Goal: Task Accomplishment & Management: Use online tool/utility

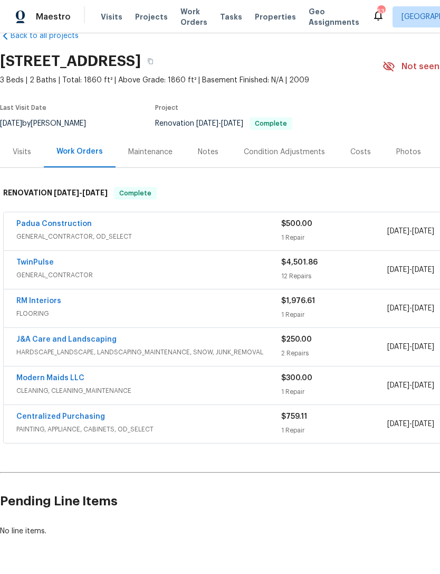
scroll to position [24, 0]
click at [68, 220] on link "Padua Construction" at bounding box center [53, 223] width 75 height 7
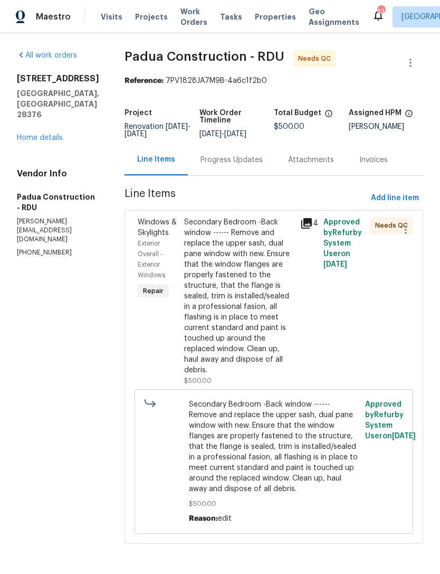
click at [231, 265] on div "Secondary Bedroom -Back window ------ Remove and replace the upper sash, dual p…" at bounding box center [239, 296] width 110 height 158
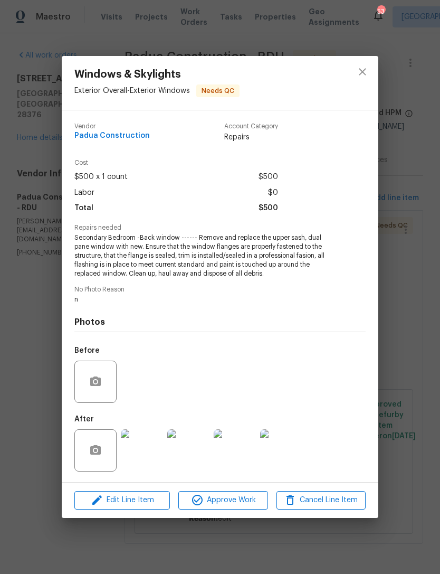
click at [146, 443] on img at bounding box center [142, 450] width 42 height 42
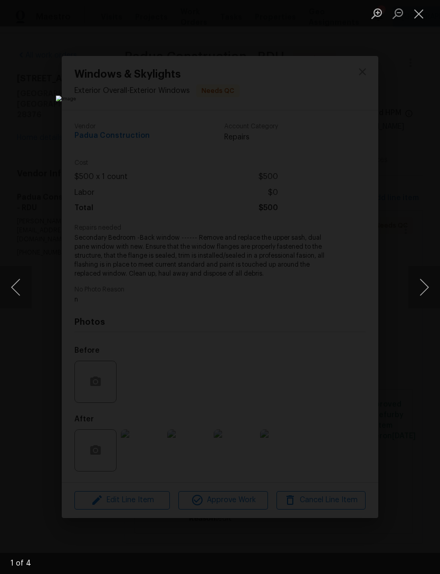
click at [418, 273] on button "Next image" at bounding box center [425, 287] width 32 height 42
click at [424, 273] on button "Next image" at bounding box center [425, 287] width 32 height 42
click at [427, 276] on button "Next image" at bounding box center [425, 287] width 32 height 42
click at [428, 280] on button "Next image" at bounding box center [425, 287] width 32 height 42
click at [429, 283] on button "Next image" at bounding box center [425, 287] width 32 height 42
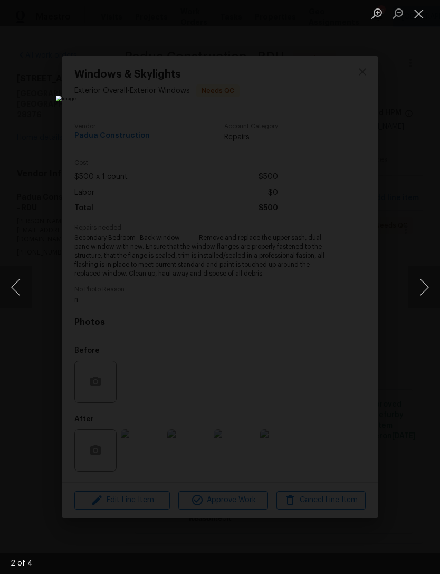
click at [429, 285] on button "Next image" at bounding box center [425, 287] width 32 height 42
click at [424, 10] on button "Close lightbox" at bounding box center [419, 13] width 21 height 18
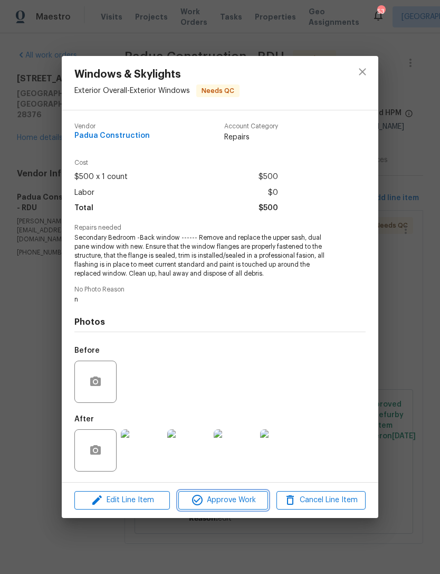
click at [240, 494] on button "Approve Work" at bounding box center [222, 500] width 89 height 18
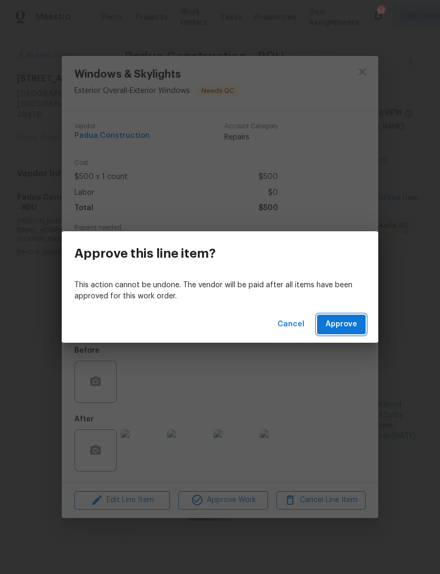
click at [350, 321] on span "Approve" at bounding box center [342, 324] width 32 height 13
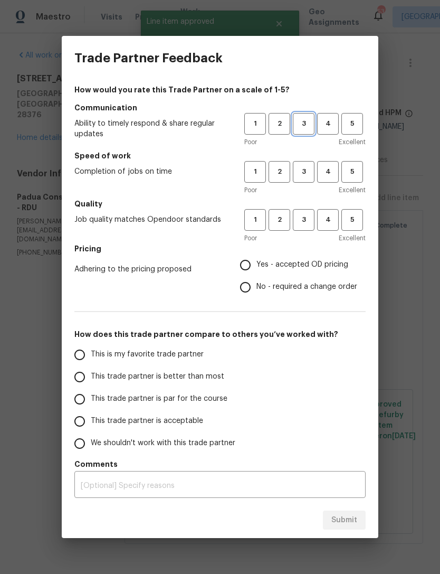
click at [302, 121] on span "3" at bounding box center [304, 124] width 20 height 12
click at [309, 164] on button "3" at bounding box center [304, 172] width 22 height 22
click at [310, 216] on span "3" at bounding box center [304, 220] width 20 height 12
click at [255, 264] on input "Yes - accepted OD pricing" at bounding box center [245, 265] width 22 height 22
radio input "true"
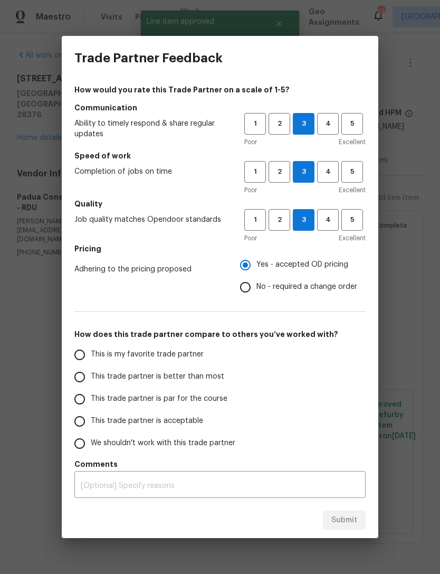
click at [132, 415] on label "This trade partner is acceptable" at bounding box center [152, 421] width 167 height 22
click at [91, 415] on input "This trade partner is acceptable" at bounding box center [80, 421] width 22 height 22
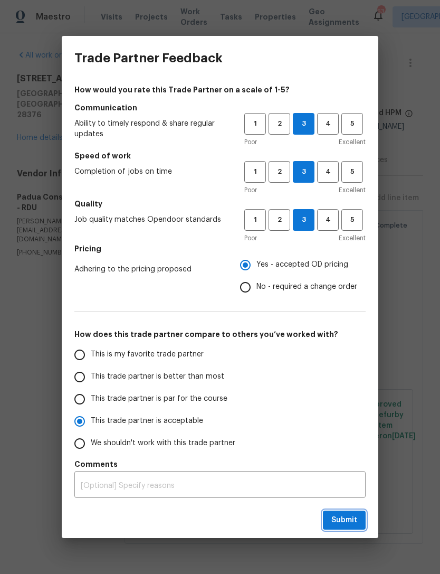
click at [357, 523] on span "Submit" at bounding box center [345, 520] width 26 height 13
radio input "true"
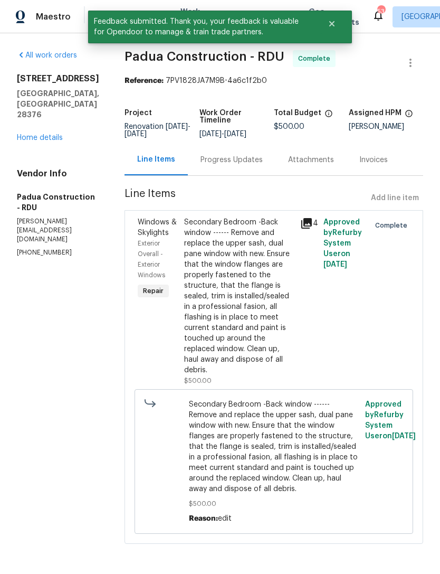
click at [40, 140] on link "Home details" at bounding box center [40, 137] width 46 height 7
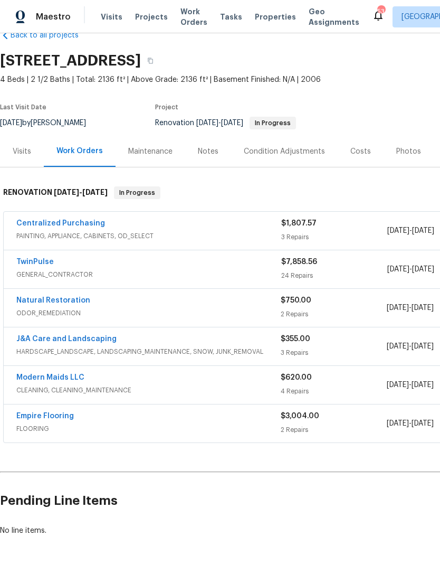
scroll to position [24, 0]
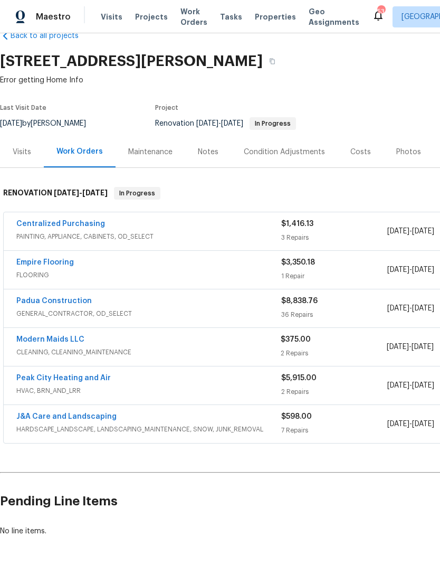
scroll to position [24, 0]
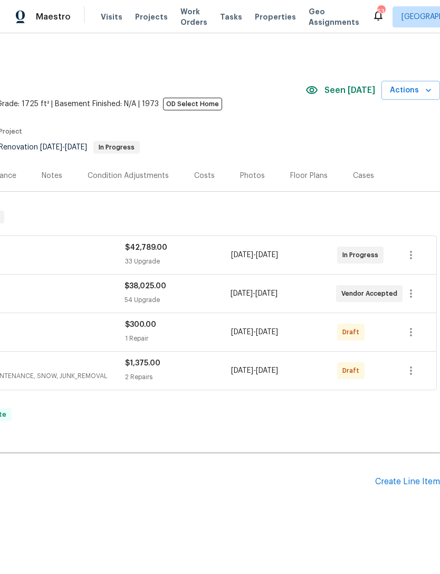
scroll to position [0, 156]
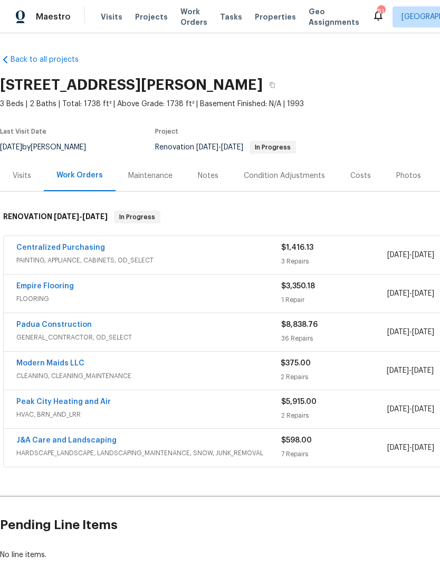
click at [65, 326] on link "Padua Construction" at bounding box center [53, 324] width 75 height 7
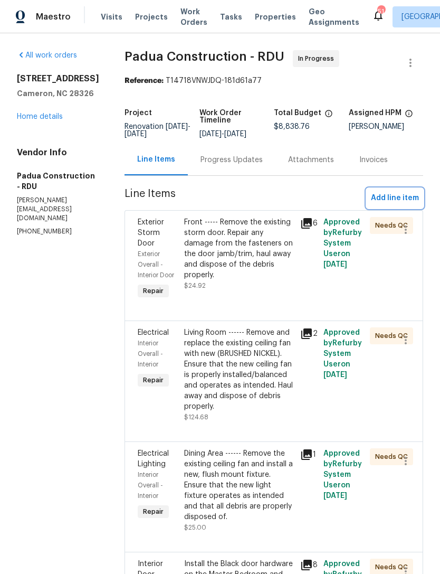
click at [403, 200] on span "Add line item" at bounding box center [395, 198] width 48 height 13
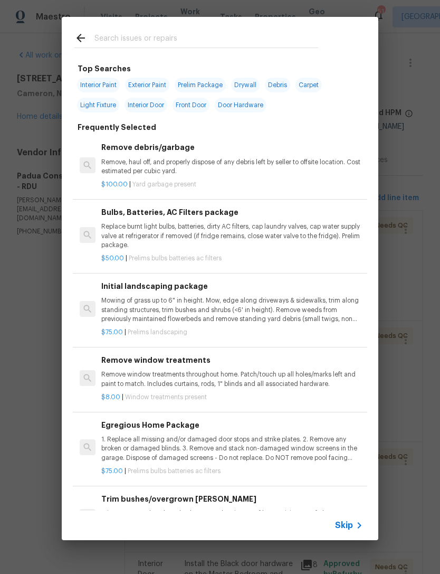
click at [165, 37] on input "text" at bounding box center [206, 40] width 224 height 16
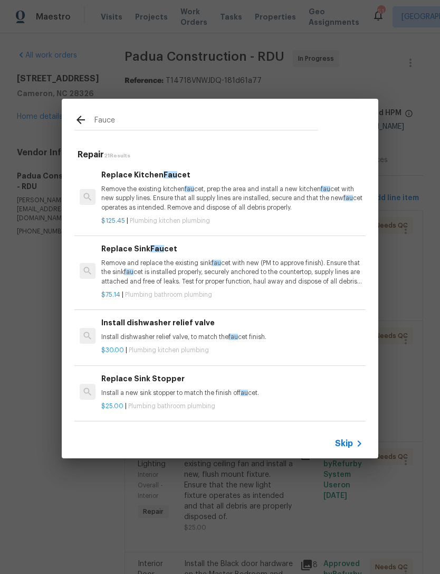
type input "Faucet"
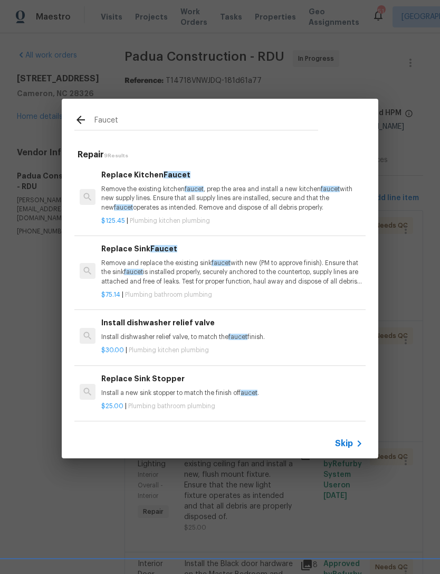
click at [183, 268] on p "Remove and replace the existing sink faucet with new (PM to approve finish). En…" at bounding box center [232, 272] width 262 height 27
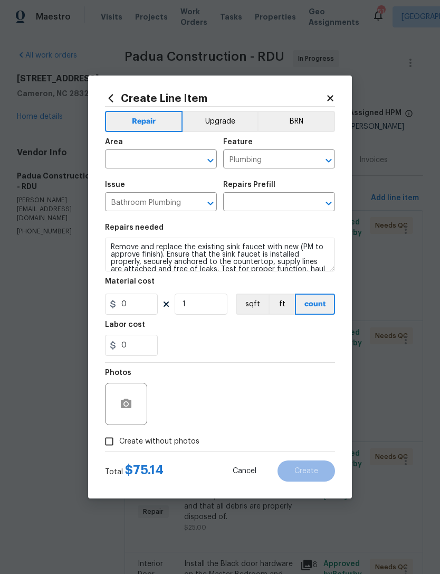
type input "Replace Sink Faucet $75.14"
type input "75.14"
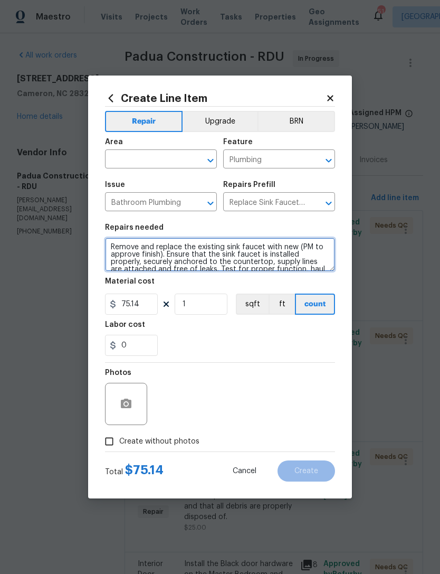
click at [115, 247] on textarea "Remove and replace the existing sink faucet with new (PM to approve finish). En…" at bounding box center [220, 255] width 230 height 34
click at [141, 241] on textarea "Remove and replace the existing sink faucet with new (PM to approve finish). En…" at bounding box center [220, 255] width 230 height 34
type textarea "Master Bathroom——— Remove and replace the existing sink faucet with new (PM to …"
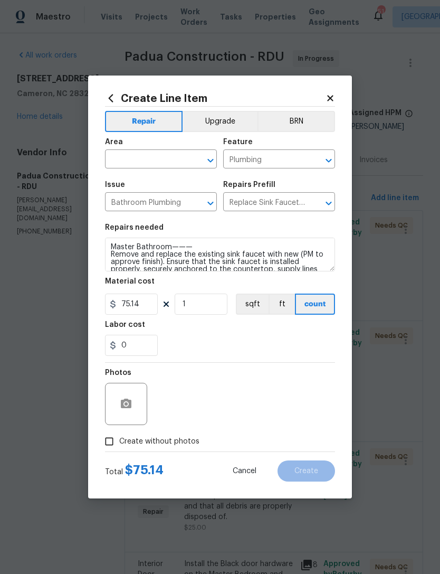
click at [155, 161] on input "text" at bounding box center [146, 160] width 82 height 16
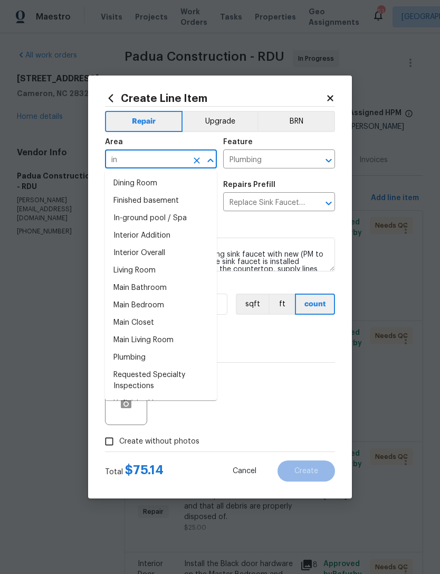
click at [172, 252] on li "Interior Overall" at bounding box center [161, 252] width 112 height 17
type input "Interior Overall"
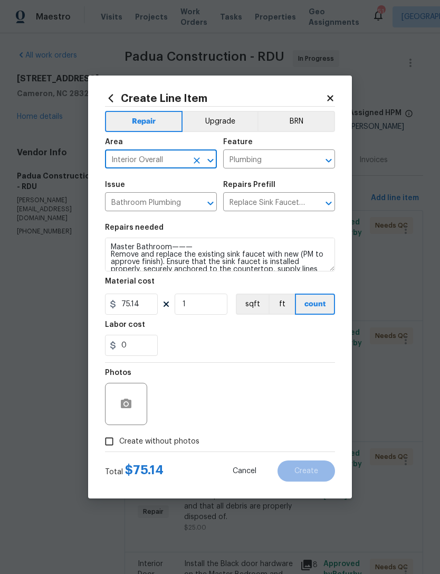
click at [109, 442] on input "Create without photos" at bounding box center [109, 441] width 20 height 20
checkbox input "true"
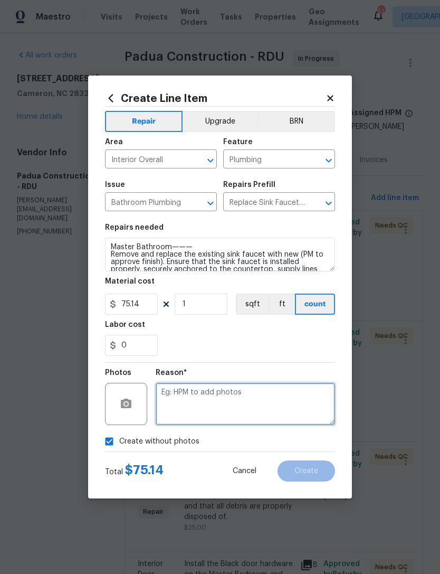
click at [205, 392] on textarea at bounding box center [245, 404] width 179 height 42
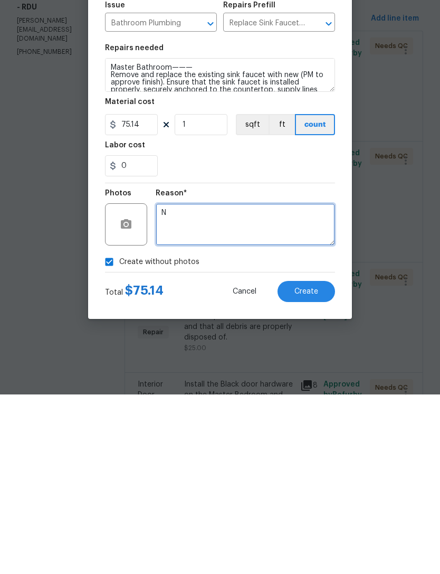
scroll to position [34, 0]
type textarea "N"
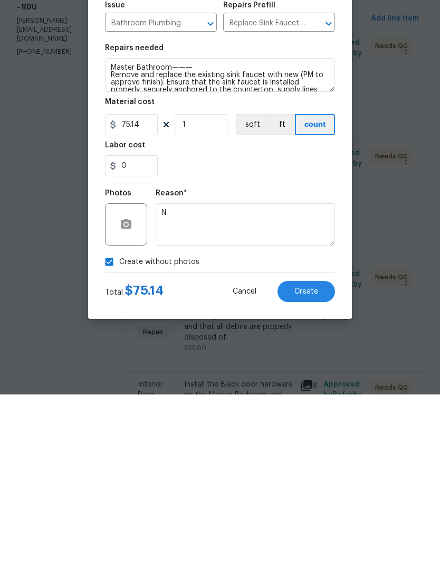
click at [314, 467] on span "Create" at bounding box center [307, 471] width 24 height 8
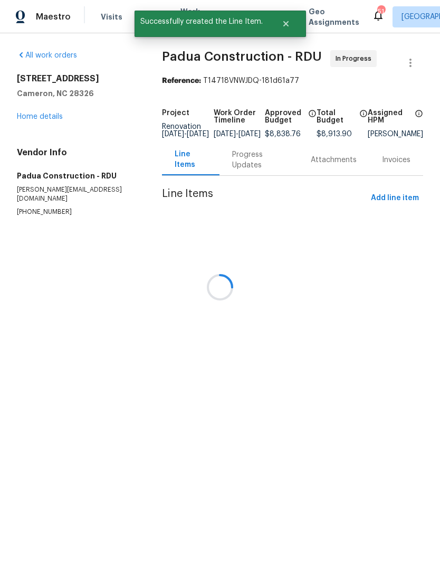
scroll to position [0, 0]
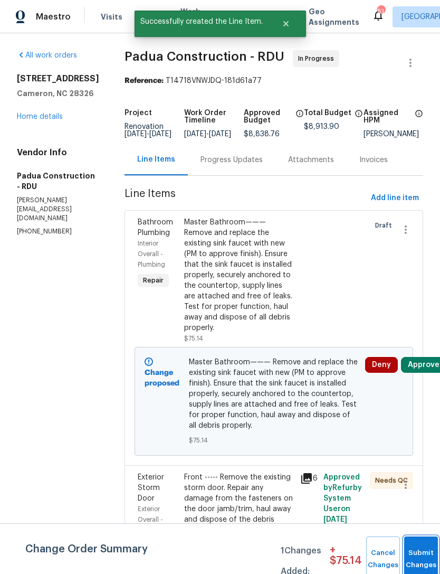
click at [425, 555] on button "Submit Changes" at bounding box center [421, 558] width 34 height 45
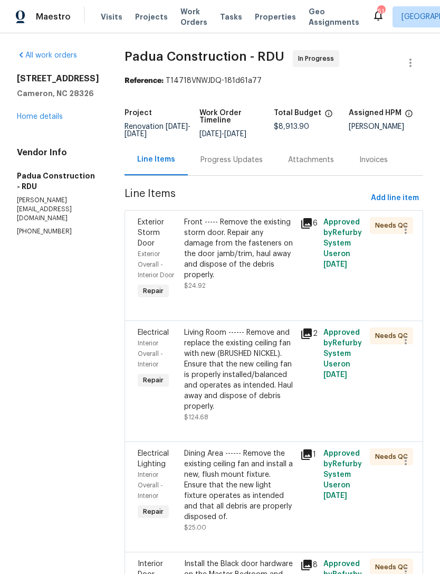
click at [32, 120] on link "Home details" at bounding box center [40, 116] width 46 height 7
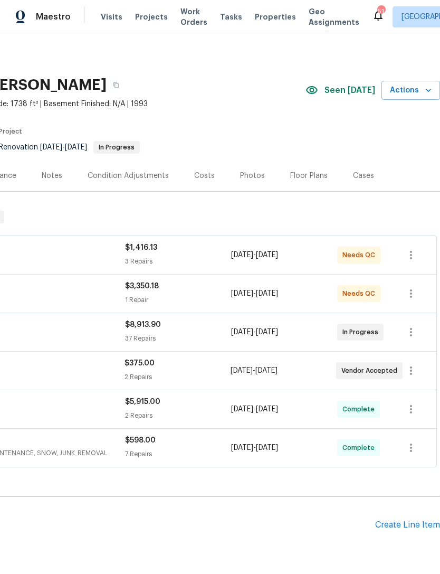
scroll to position [0, 156]
click at [209, 173] on div "Costs" at bounding box center [204, 176] width 21 height 11
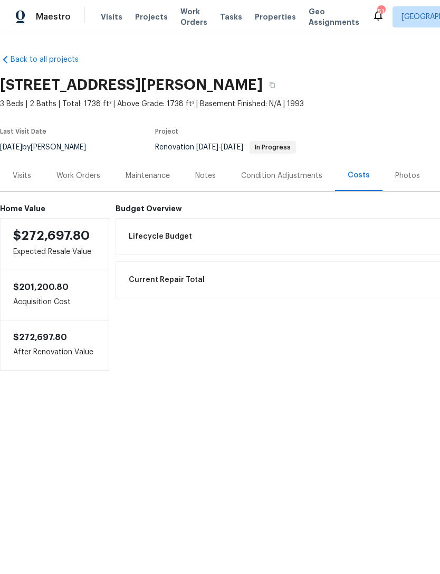
click at [77, 176] on div "Work Orders" at bounding box center [78, 176] width 44 height 11
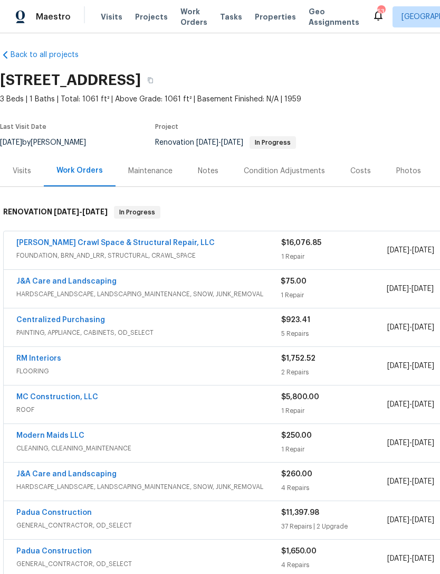
scroll to position [5, 0]
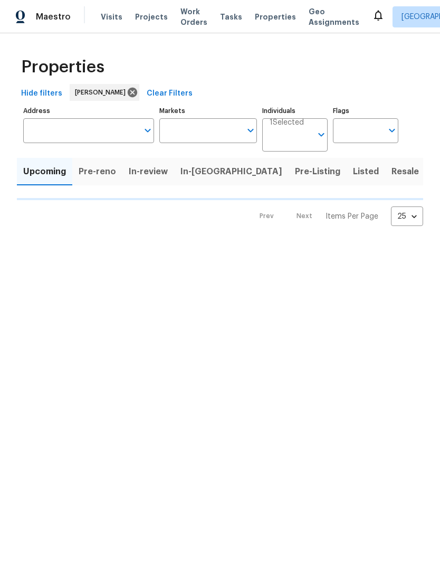
type input "100"
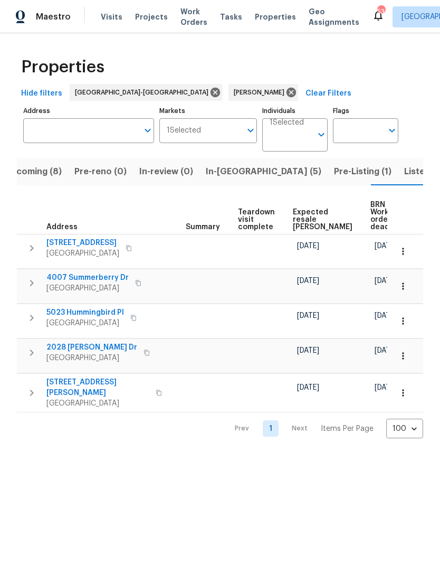
scroll to position [0, 177]
click at [411, 318] on button "button" at bounding box center [403, 320] width 23 height 23
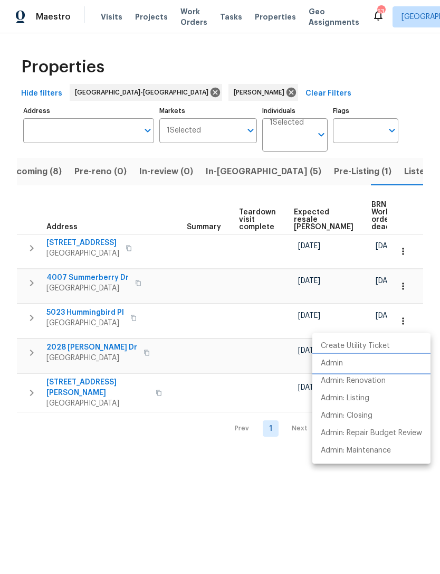
click at [344, 355] on li "Admin" at bounding box center [372, 363] width 118 height 17
click at [174, 497] on div at bounding box center [220, 287] width 440 height 574
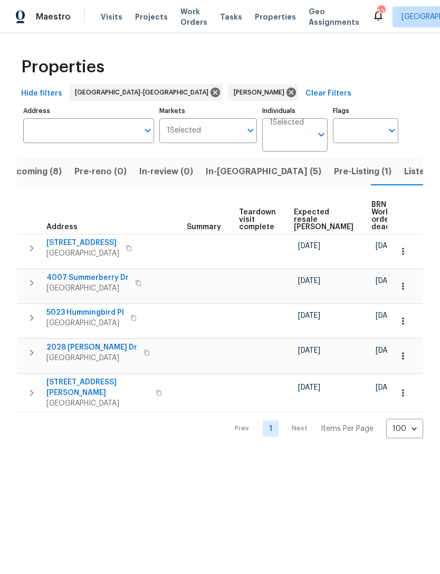
click at [404, 168] on span "Listed (10)" at bounding box center [426, 171] width 44 height 15
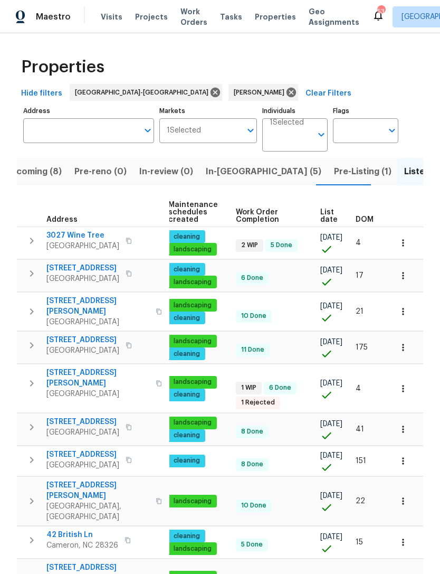
scroll to position [0, 136]
click at [408, 270] on button "button" at bounding box center [403, 275] width 23 height 23
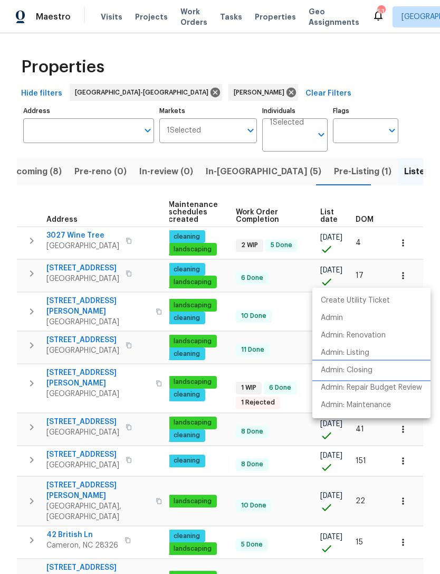
click at [367, 368] on p "Admin: Closing" at bounding box center [347, 370] width 52 height 11
click at [434, 209] on div at bounding box center [220, 287] width 440 height 574
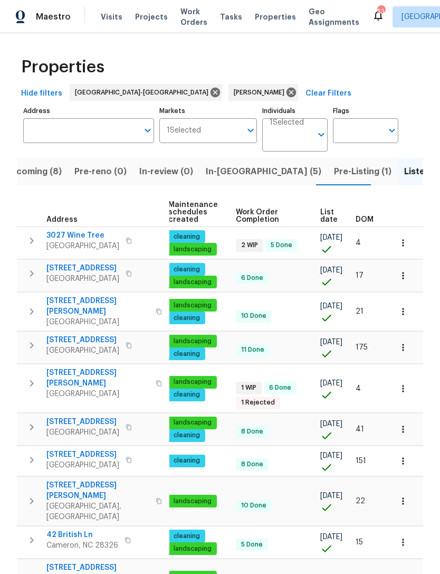
click at [418, 209] on th at bounding box center [405, 212] width 36 height 29
click at [407, 424] on icon "button" at bounding box center [403, 429] width 11 height 11
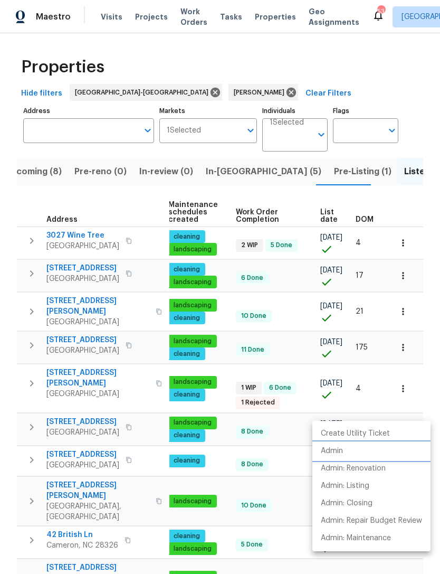
click at [351, 447] on li "Admin" at bounding box center [372, 450] width 118 height 17
click at [415, 201] on div at bounding box center [220, 287] width 440 height 574
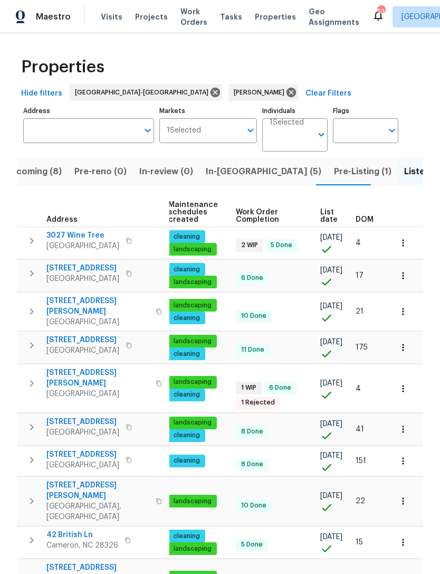
click at [409, 489] on button "button" at bounding box center [403, 500] width 23 height 23
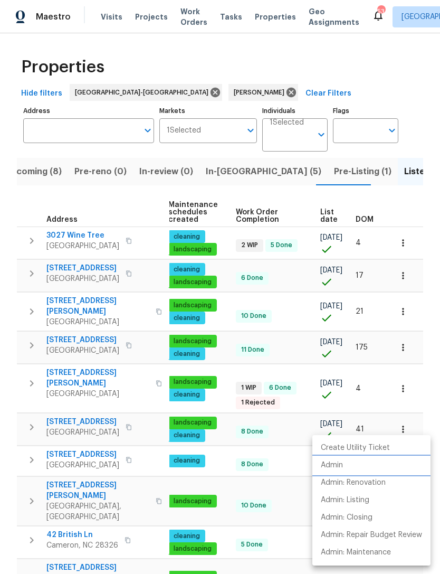
click at [357, 461] on li "Admin" at bounding box center [372, 465] width 118 height 17
click at [429, 253] on div at bounding box center [220, 287] width 440 height 574
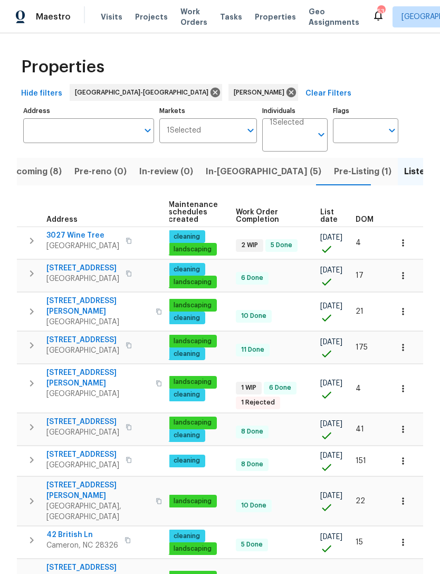
click at [431, 203] on div "Properties Hide filters Raleigh-Durham Preston Sexton Clear Filters Address Add…" at bounding box center [220, 342] width 440 height 618
click at [411, 572] on button "button" at bounding box center [403, 583] width 23 height 23
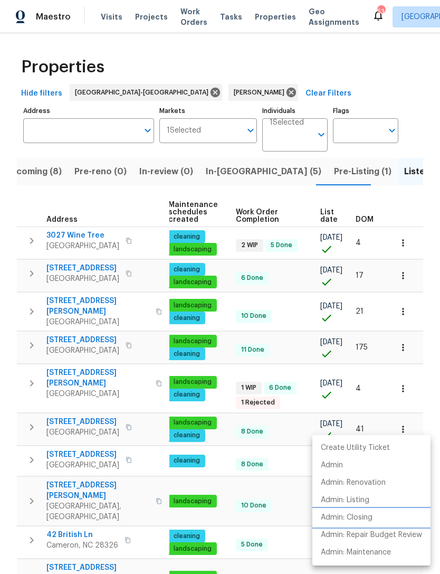
click at [376, 514] on li "Admin: Closing" at bounding box center [372, 517] width 118 height 17
click at [434, 329] on div at bounding box center [220, 287] width 440 height 574
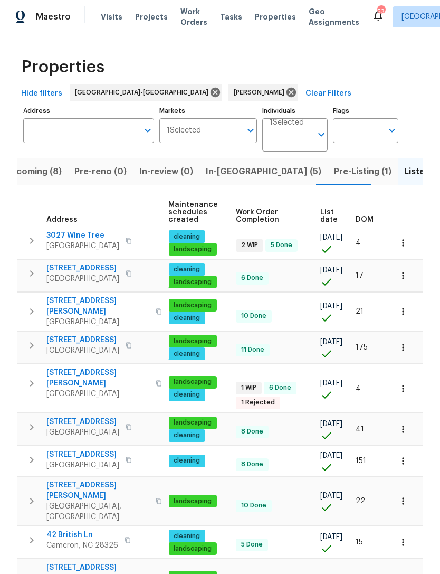
click at [405, 531] on button "button" at bounding box center [403, 542] width 23 height 23
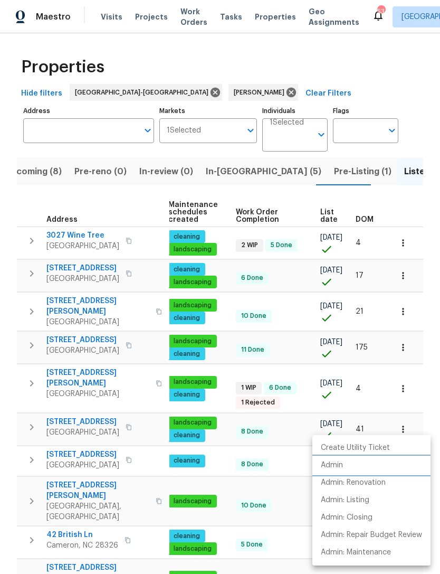
click at [353, 462] on li "Admin" at bounding box center [372, 465] width 118 height 17
click at [429, 268] on div at bounding box center [220, 287] width 440 height 574
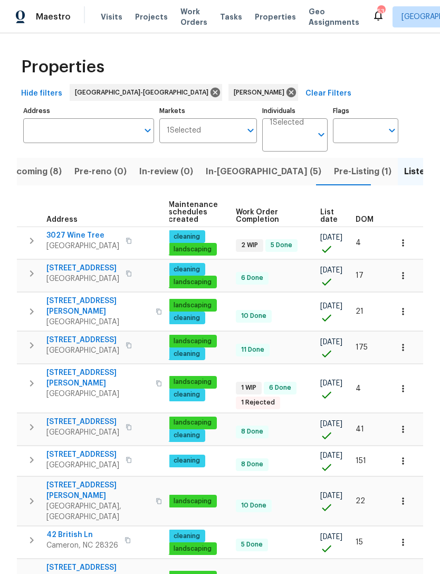
click at [410, 300] on button "button" at bounding box center [403, 311] width 23 height 23
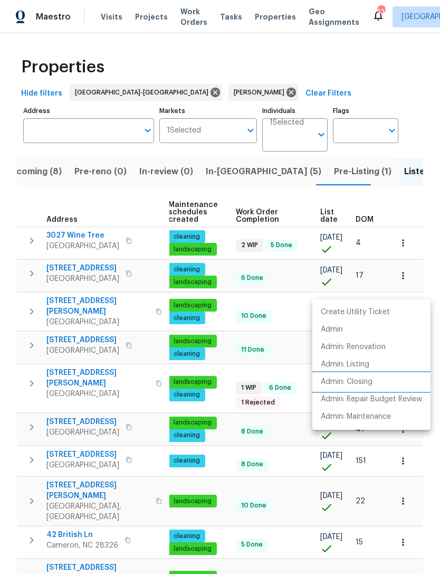
click at [366, 377] on p "Admin: Closing" at bounding box center [347, 381] width 52 height 11
click at [428, 185] on div at bounding box center [220, 287] width 440 height 574
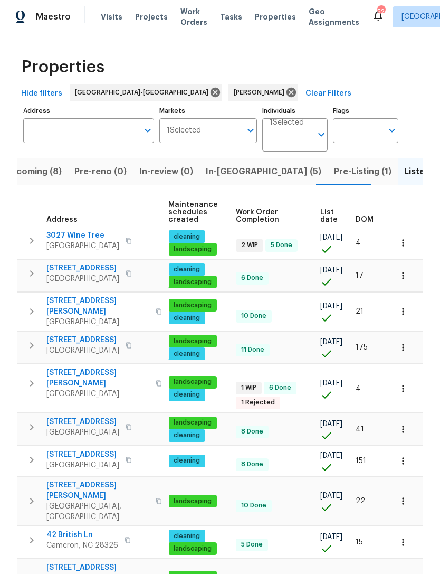
click at [402, 383] on icon "button" at bounding box center [403, 388] width 11 height 11
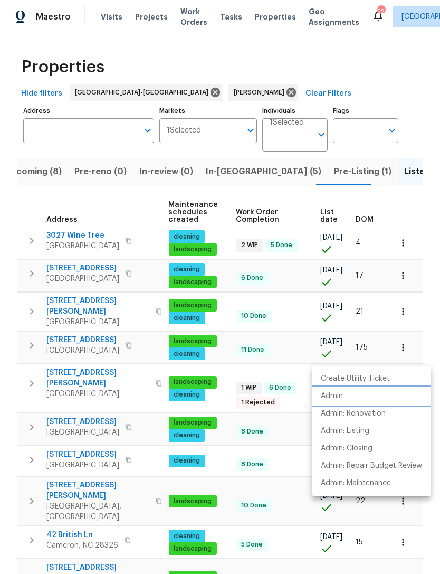
click at [357, 395] on li "Admin" at bounding box center [372, 395] width 118 height 17
click at [416, 182] on div at bounding box center [220, 287] width 440 height 574
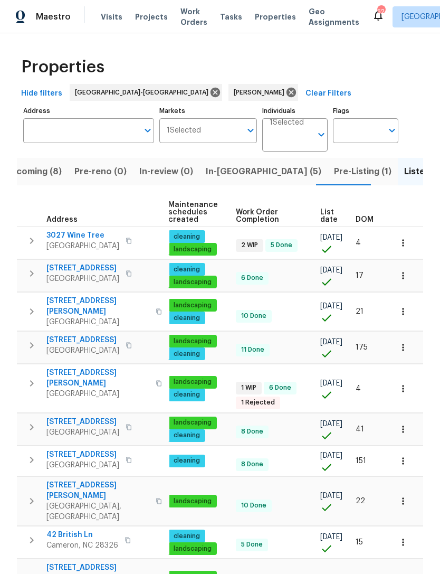
click at [406, 264] on button "button" at bounding box center [403, 275] width 23 height 23
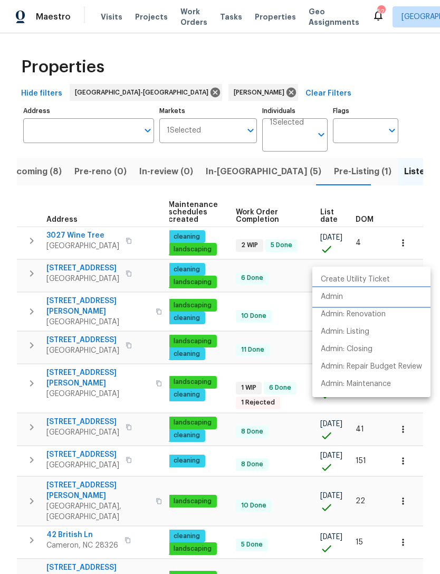
click at [351, 295] on li "Admin" at bounding box center [372, 296] width 118 height 17
click at [423, 184] on div at bounding box center [220, 287] width 440 height 574
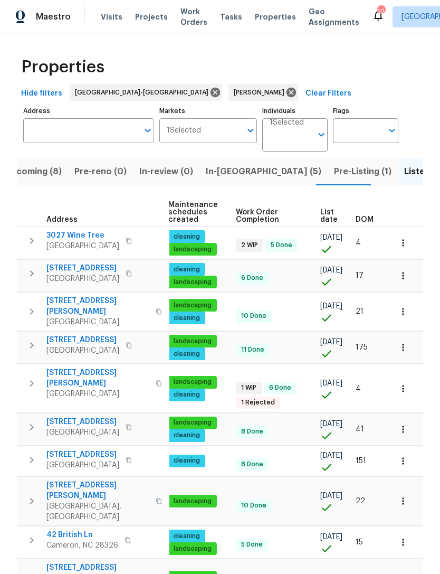
click at [415, 227] on td at bounding box center [405, 243] width 36 height 32
click at [408, 238] on icon "button" at bounding box center [403, 243] width 11 height 11
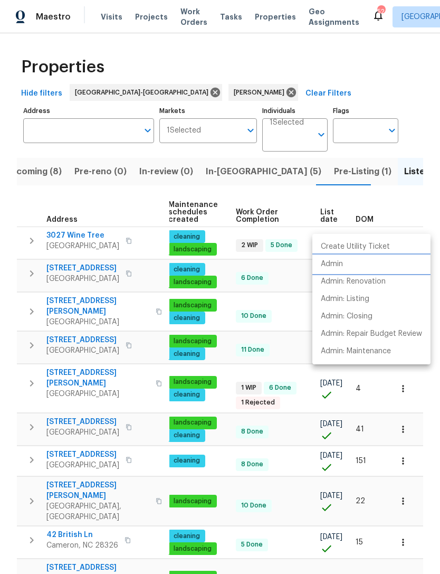
click at [362, 263] on li "Admin" at bounding box center [372, 263] width 118 height 17
click at [351, 45] on div at bounding box center [220, 287] width 440 height 574
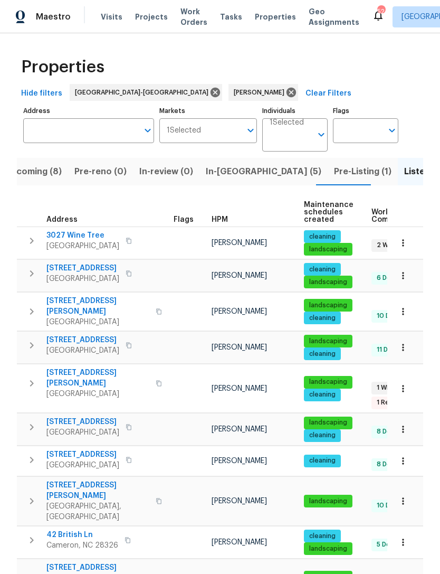
scroll to position [0, 0]
click at [46, 164] on button "Upcoming (8)" at bounding box center [52, 171] width 70 height 27
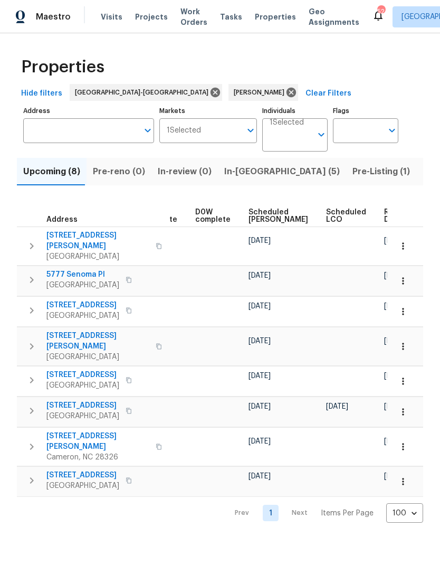
scroll to position [0, 266]
click at [270, 217] on span "Scheduled [PERSON_NAME]" at bounding box center [279, 216] width 60 height 15
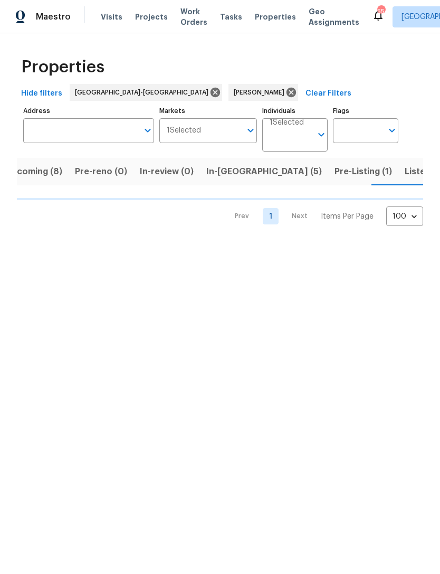
scroll to position [0, 18]
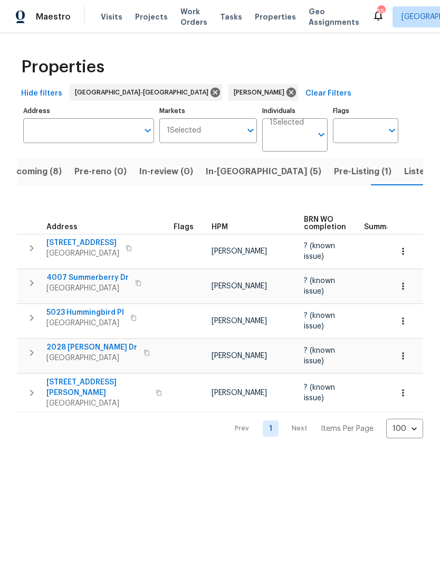
click at [39, 168] on span "Upcoming (8)" at bounding box center [33, 171] width 57 height 15
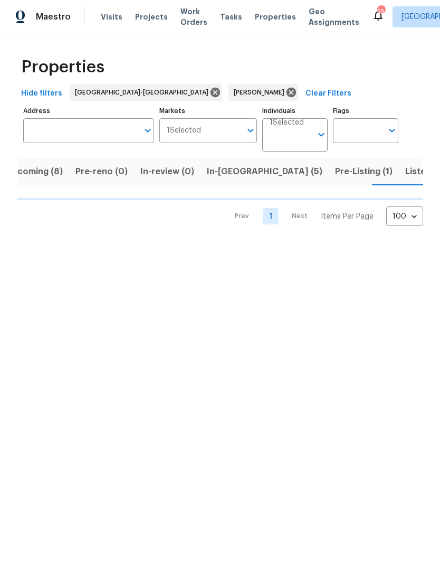
scroll to position [0, 18]
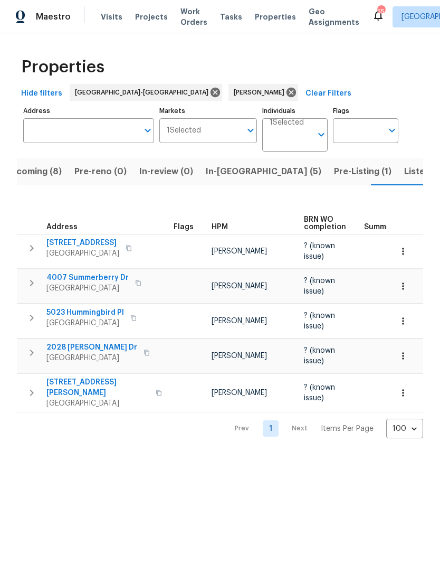
click at [404, 170] on span "Listed (10)" at bounding box center [426, 171] width 44 height 15
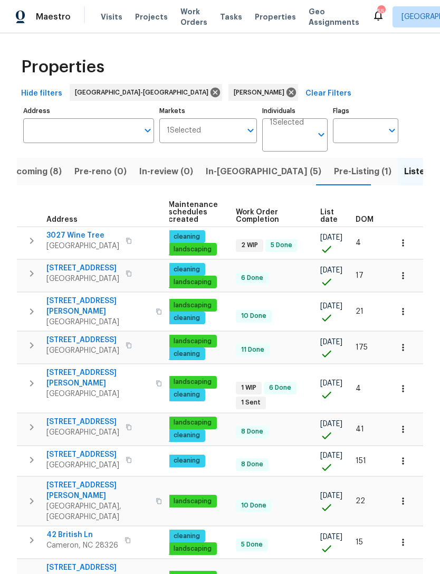
scroll to position [0, 136]
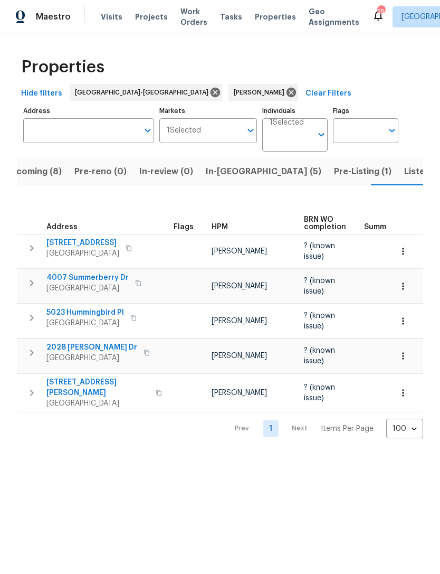
click at [48, 169] on span "Upcoming (8)" at bounding box center [33, 171] width 57 height 15
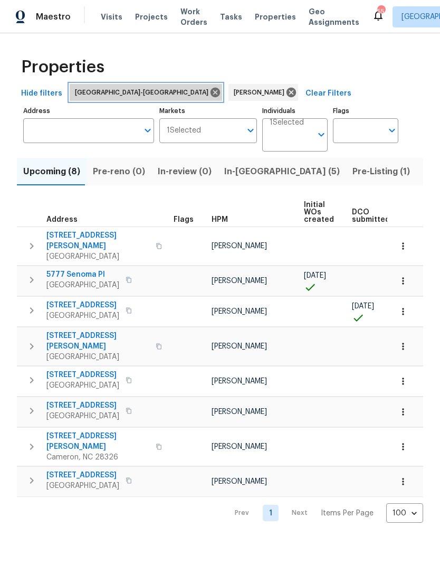
click at [211, 89] on icon at bounding box center [216, 93] width 10 height 10
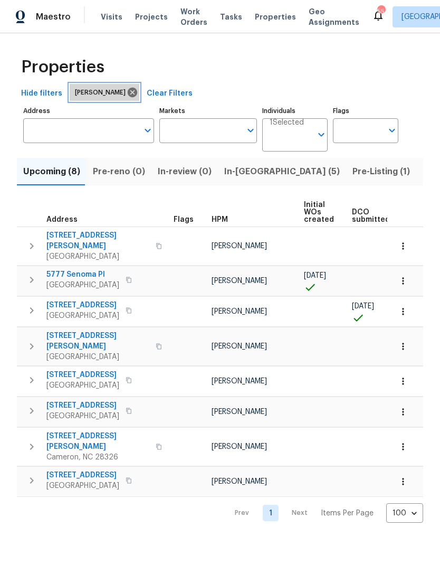
click at [128, 89] on icon at bounding box center [133, 93] width 10 height 10
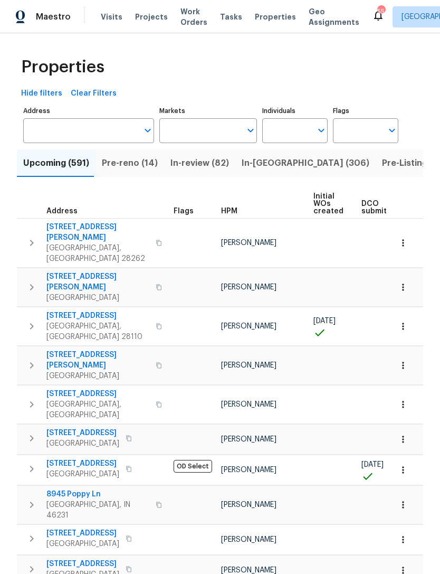
click at [83, 124] on input "Address" at bounding box center [80, 130] width 115 height 25
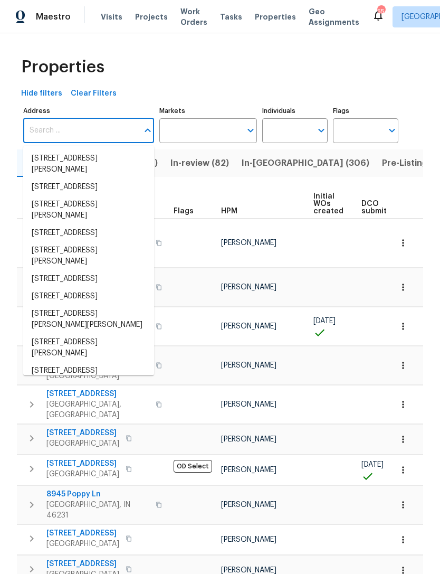
click at [196, 132] on input "Markets" at bounding box center [200, 130] width 82 height 25
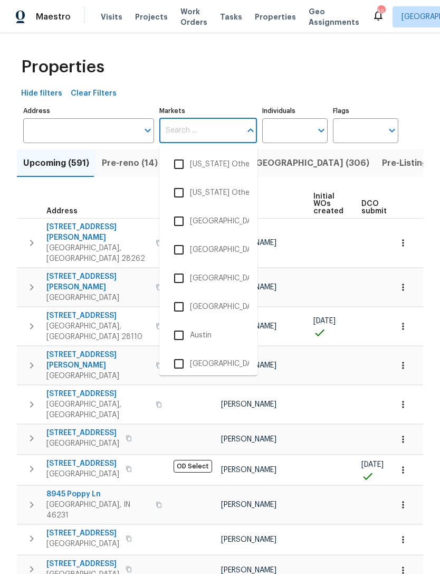
click at [212, 300] on li "Atlanta" at bounding box center [208, 307] width 81 height 22
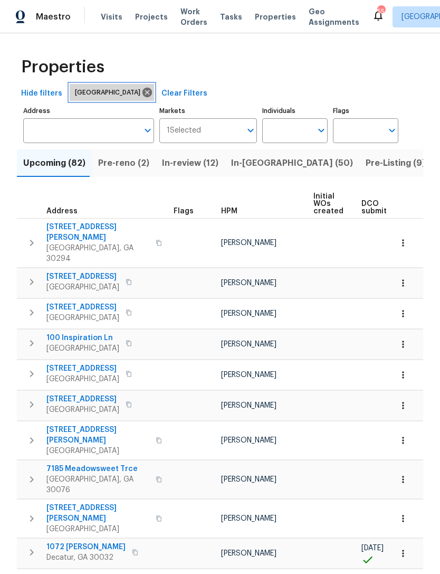
click at [141, 91] on icon at bounding box center [147, 93] width 12 height 12
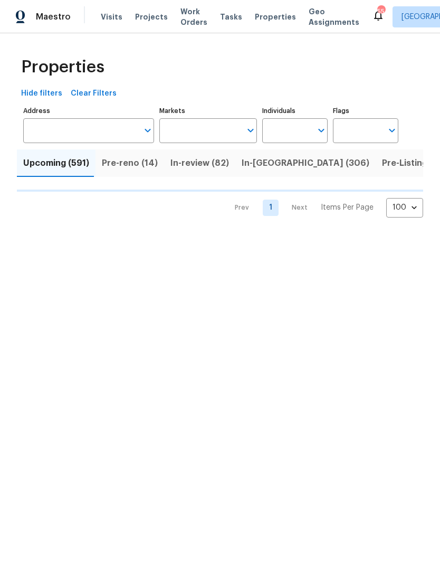
click at [200, 125] on input "Markets" at bounding box center [200, 130] width 82 height 25
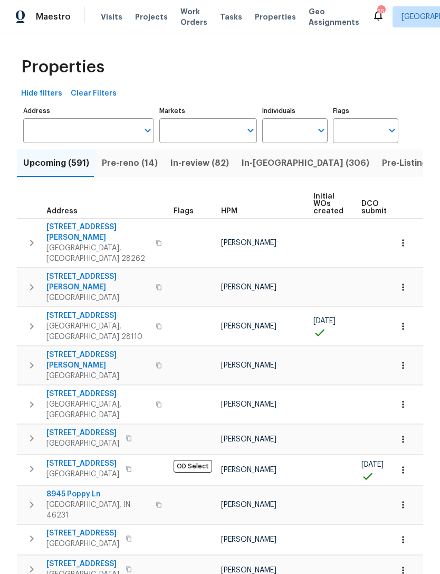
click at [217, 126] on input "Markets" at bounding box center [200, 130] width 82 height 25
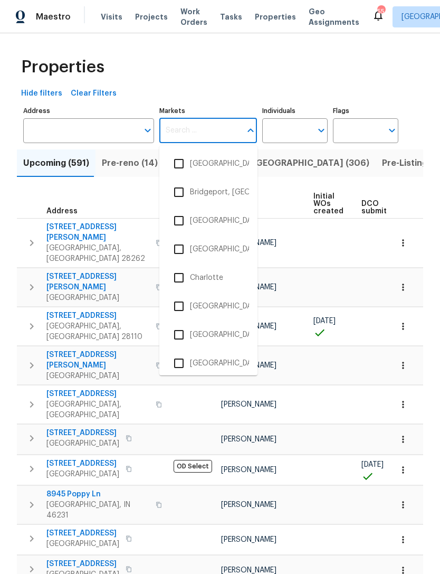
scroll to position [325, 0]
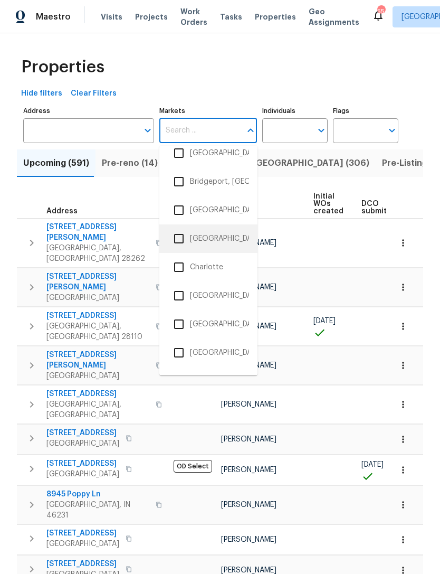
click at [218, 238] on li "Charleston, SC" at bounding box center [208, 239] width 81 height 22
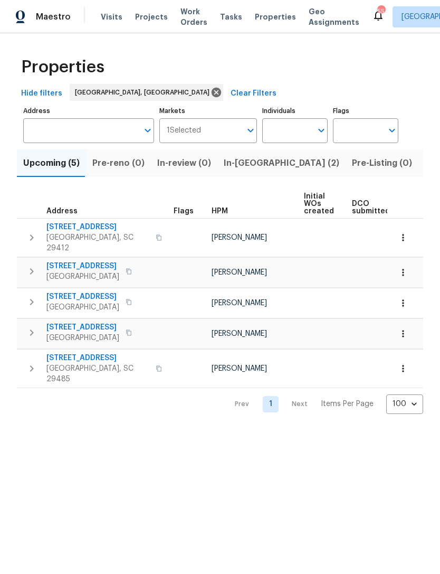
click at [240, 159] on span "In-reno (2)" at bounding box center [282, 163] width 116 height 15
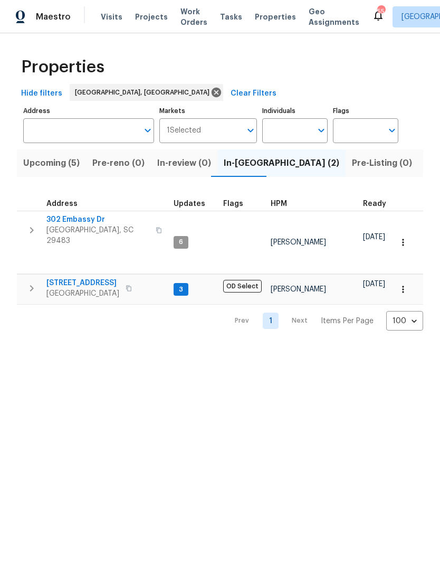
click at [60, 159] on span "Upcoming (5)" at bounding box center [51, 163] width 56 height 15
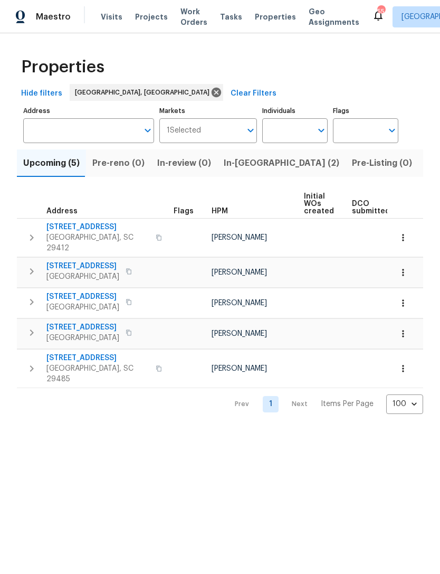
click at [425, 157] on span "Listed (6)" at bounding box center [445, 163] width 40 height 15
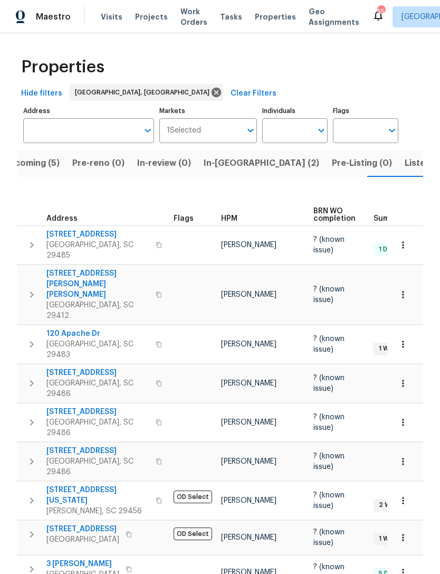
click at [48, 159] on span "Upcoming (5)" at bounding box center [31, 163] width 56 height 15
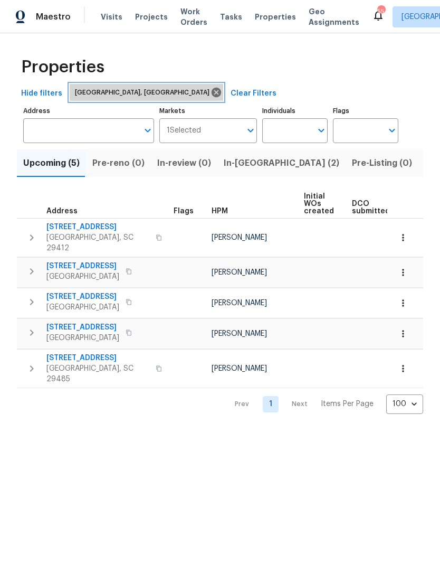
click at [212, 89] on icon at bounding box center [217, 93] width 10 height 10
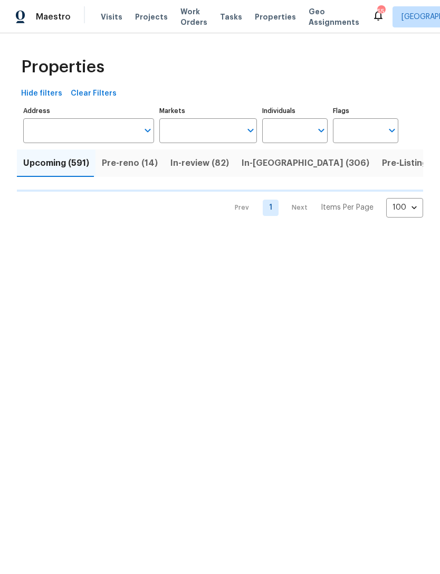
click at [182, 129] on input "Markets" at bounding box center [200, 130] width 82 height 25
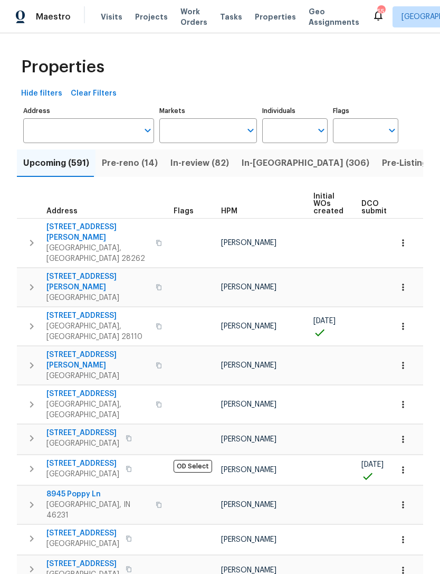
click at [203, 131] on input "Markets" at bounding box center [200, 130] width 82 height 25
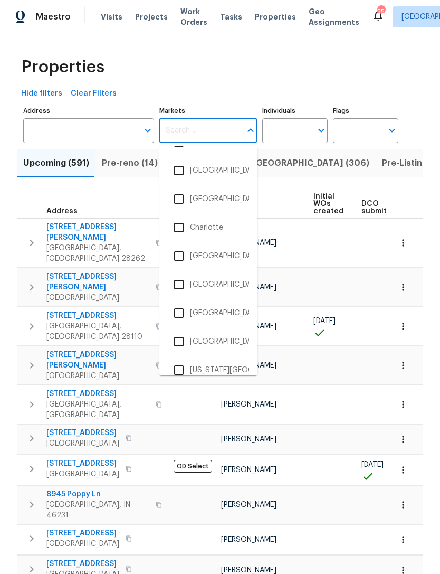
scroll to position [365, 0]
click at [217, 227] on li "Charlotte" at bounding box center [208, 227] width 81 height 22
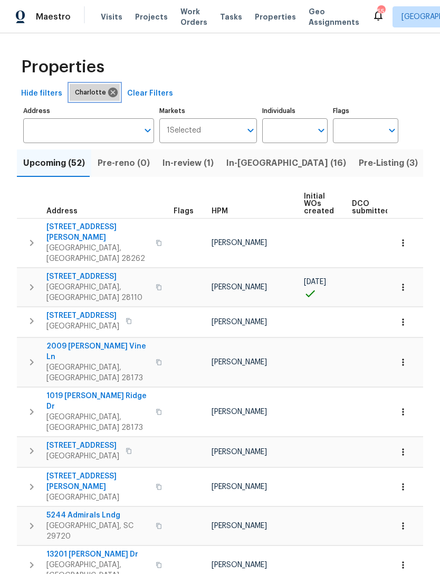
click at [109, 93] on icon at bounding box center [113, 93] width 10 height 10
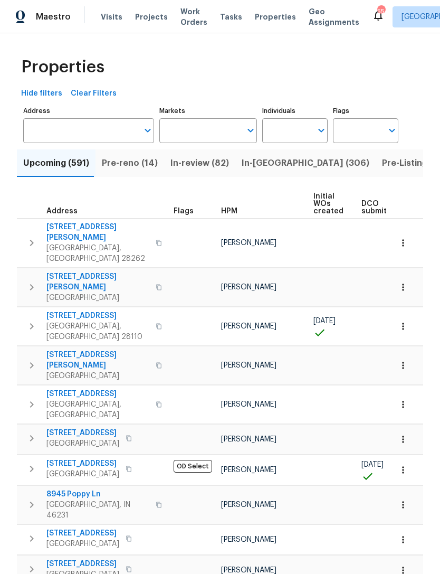
click at [194, 133] on input "Markets" at bounding box center [200, 130] width 82 height 25
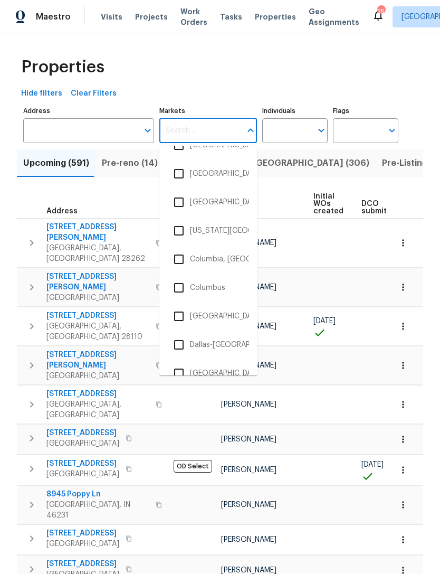
scroll to position [515, 0]
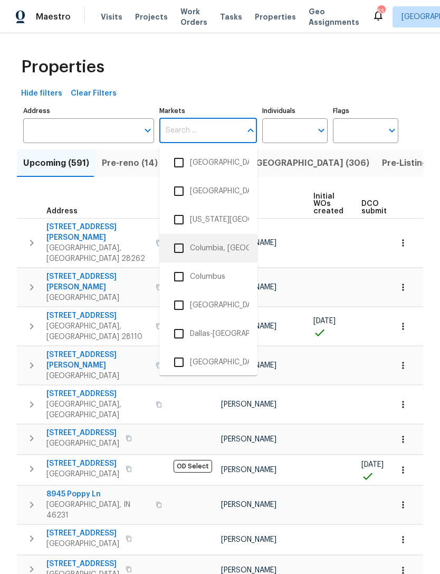
click at [223, 252] on li "Columbia, SC" at bounding box center [208, 248] width 81 height 22
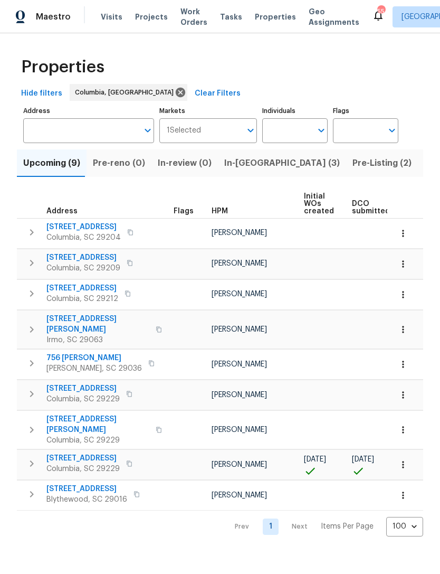
click at [353, 161] on span "Pre-Listing (2)" at bounding box center [382, 163] width 59 height 15
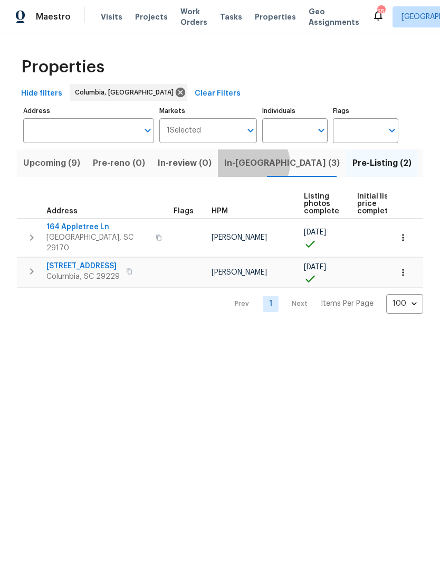
click at [247, 164] on span "In-reno (3)" at bounding box center [282, 163] width 116 height 15
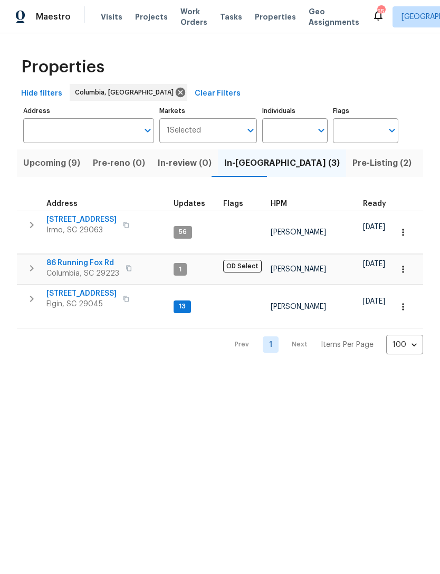
click at [424, 164] on span "Listed (19)" at bounding box center [446, 163] width 44 height 15
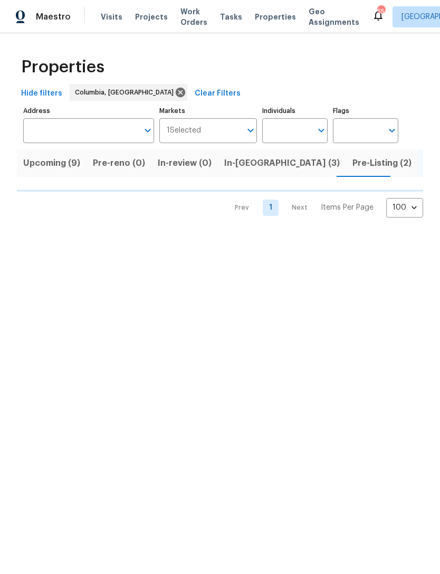
click at [401, 158] on span "Listed (19)" at bounding box center [423, 163] width 44 height 15
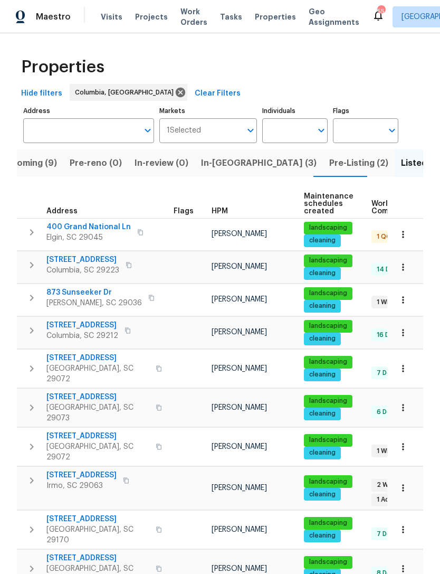
click at [43, 159] on span "Upcoming (9)" at bounding box center [28, 163] width 57 height 15
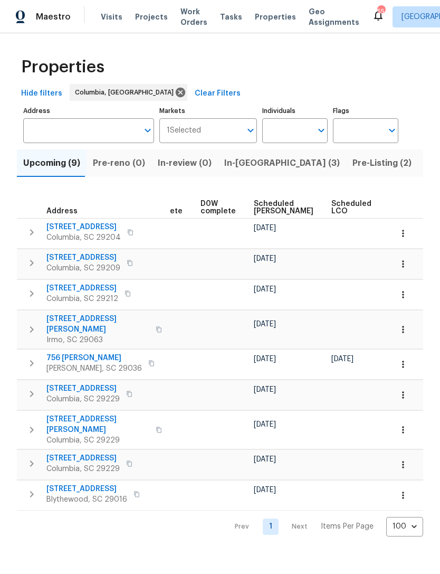
scroll to position [0, 261]
click at [263, 205] on span "Scheduled [PERSON_NAME]" at bounding box center [283, 207] width 60 height 15
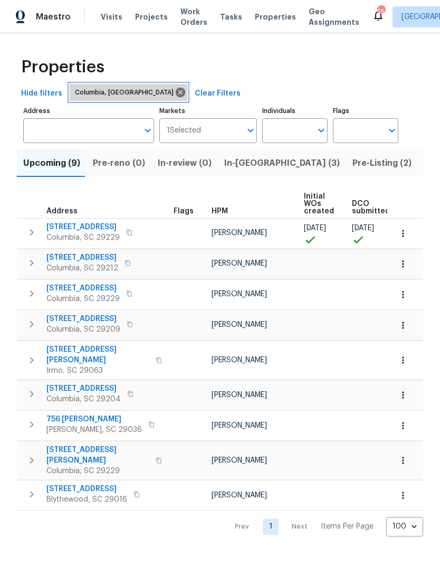
click at [176, 93] on icon at bounding box center [181, 93] width 10 height 10
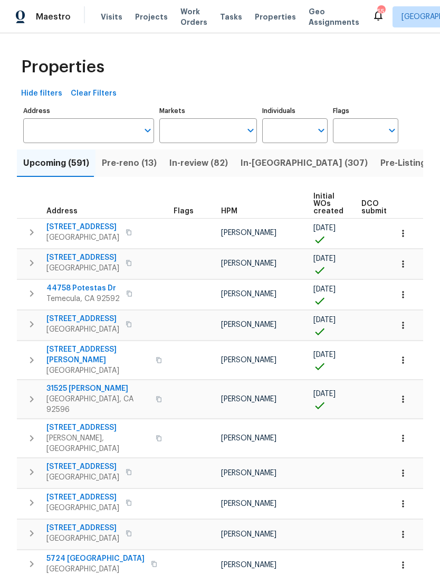
click at [185, 134] on input "Markets" at bounding box center [200, 130] width 82 height 25
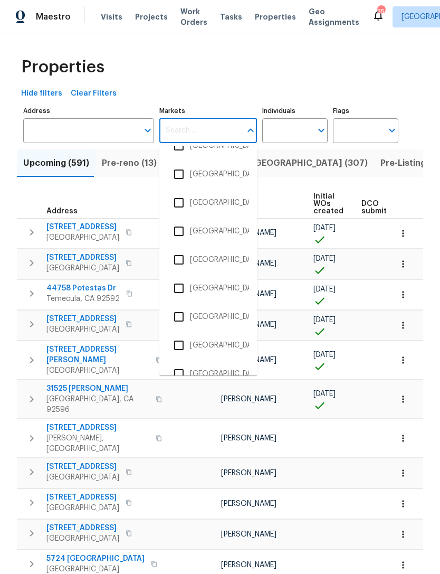
scroll to position [732, 0]
click at [215, 257] on li "Greensboro, NC" at bounding box center [208, 259] width 81 height 22
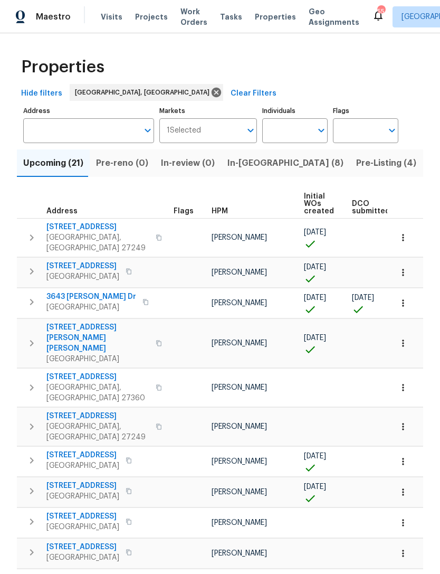
click at [246, 162] on span "In-reno (8)" at bounding box center [286, 163] width 116 height 15
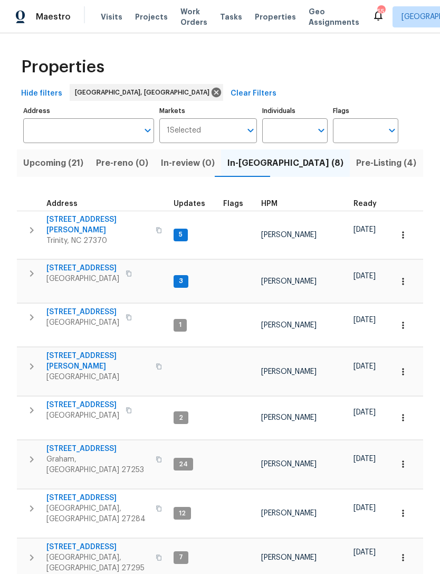
click at [356, 159] on span "Pre-Listing (4)" at bounding box center [386, 163] width 60 height 15
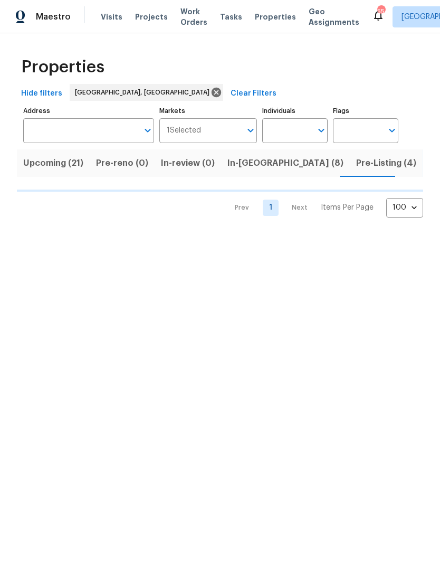
click at [55, 163] on span "Upcoming (21)" at bounding box center [53, 163] width 60 height 15
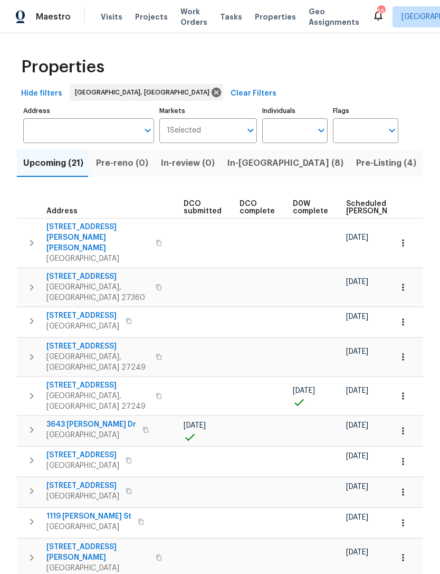
scroll to position [0, 175]
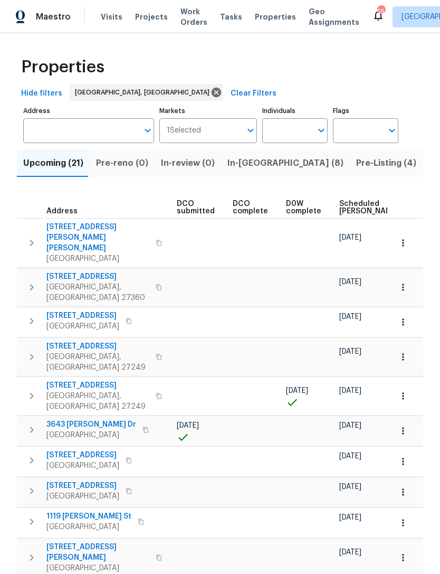
click at [348, 204] on span "Scheduled [PERSON_NAME]" at bounding box center [369, 207] width 60 height 15
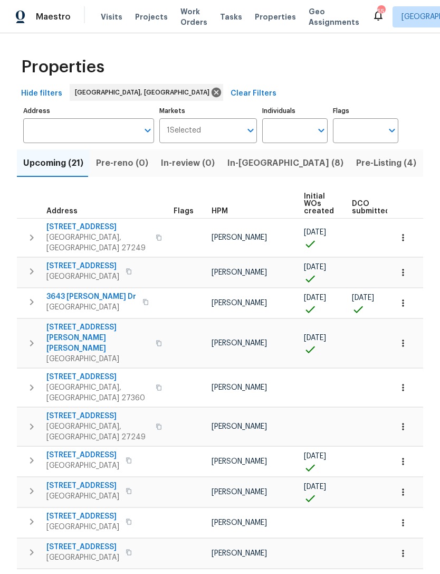
click at [253, 166] on span "In-reno (8)" at bounding box center [286, 163] width 116 height 15
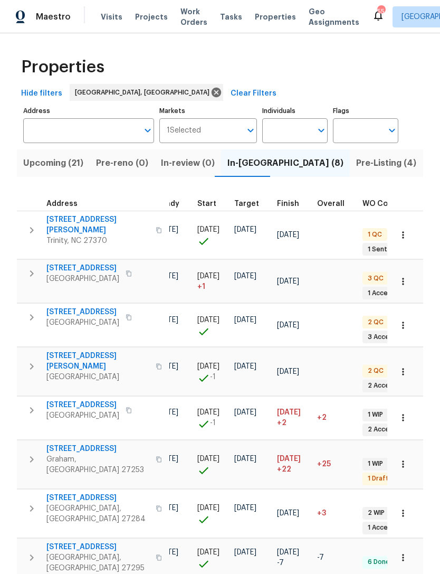
scroll to position [0, 198]
click at [356, 163] on span "Pre-Listing (4)" at bounding box center [386, 163] width 60 height 15
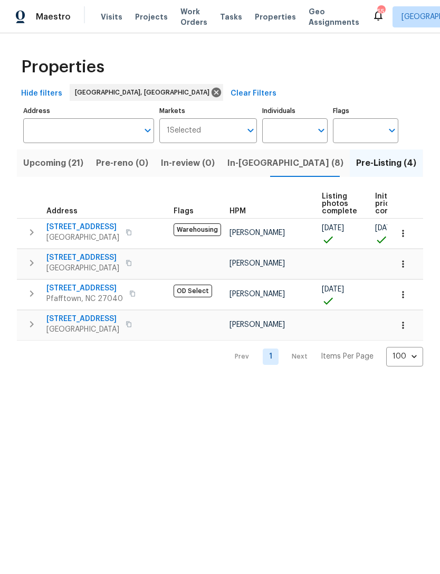
click at [84, 258] on span "2472 Ingleside Dr" at bounding box center [82, 257] width 73 height 11
click at [92, 228] on span "4303 Whippoorwill Dr" at bounding box center [82, 227] width 73 height 11
click at [54, 160] on span "Upcoming (21)" at bounding box center [53, 163] width 60 height 15
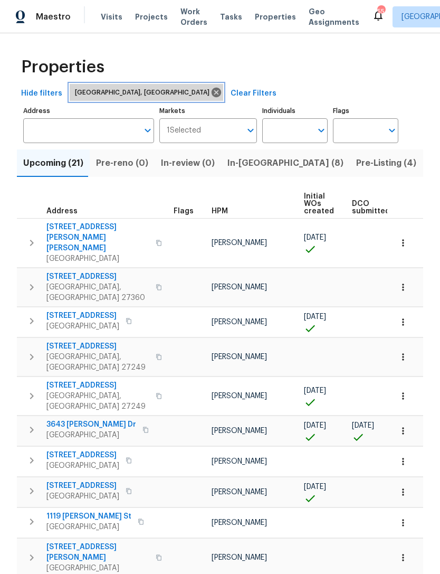
click at [212, 89] on icon at bounding box center [217, 93] width 10 height 10
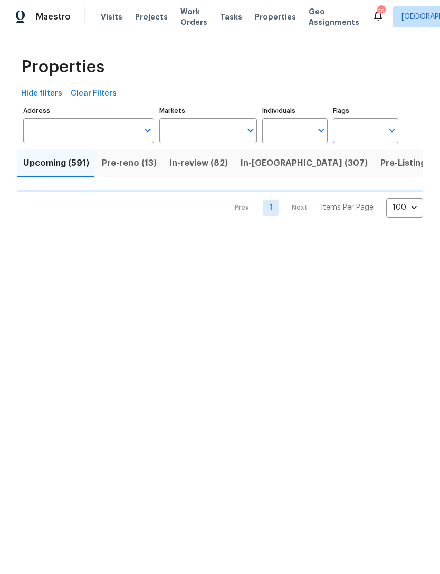
click at [200, 130] on input "Markets" at bounding box center [200, 130] width 82 height 25
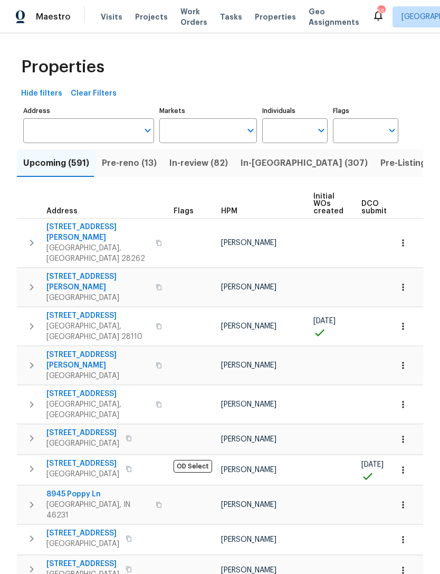
click at [209, 130] on input "Markets" at bounding box center [200, 130] width 82 height 25
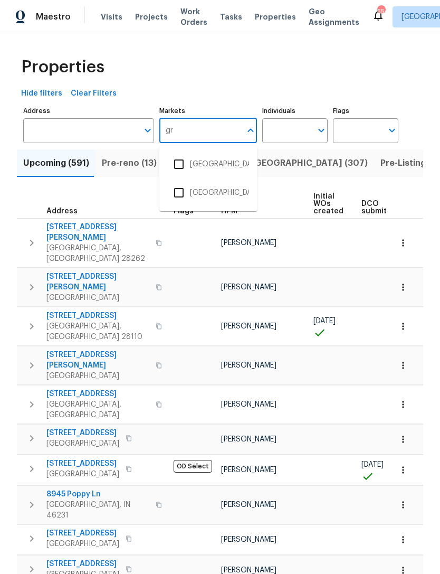
type input "gre"
click at [215, 191] on li "Greenville, SC" at bounding box center [208, 193] width 81 height 22
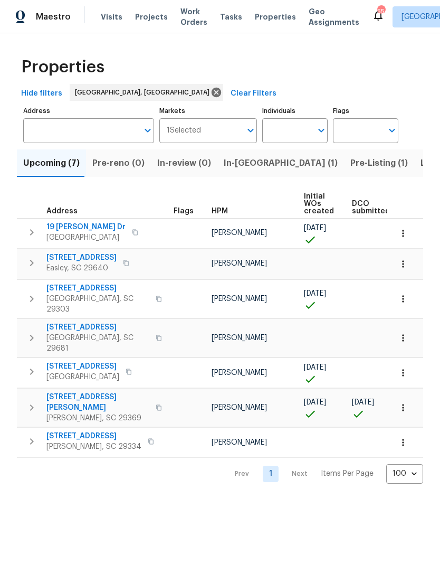
click at [239, 167] on span "In-reno (1)" at bounding box center [281, 163] width 114 height 15
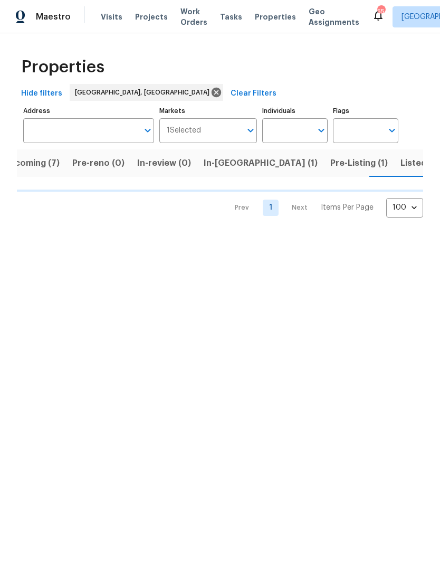
scroll to position [0, 22]
click at [399, 160] on span "Listed (30)" at bounding box center [422, 163] width 46 height 15
click at [329, 159] on span "Pre-Listing (1)" at bounding box center [358, 163] width 58 height 15
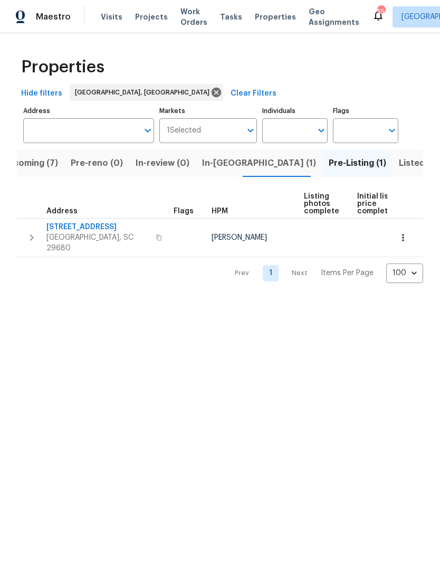
click at [226, 165] on span "In-reno (1)" at bounding box center [259, 163] width 114 height 15
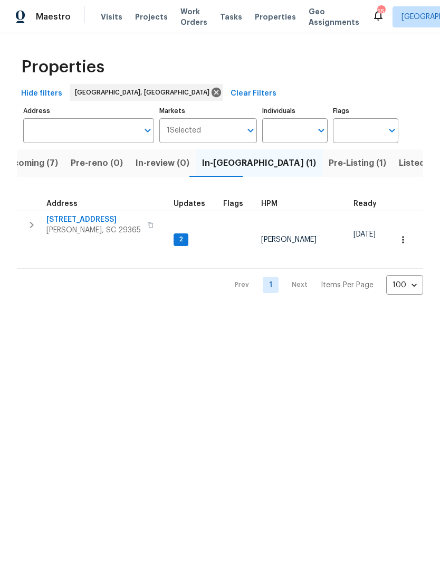
click at [45, 165] on span "Upcoming (7)" at bounding box center [30, 163] width 56 height 15
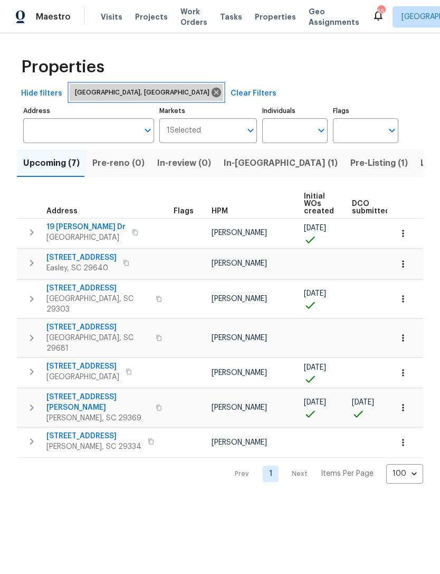
click at [211, 90] on icon at bounding box center [217, 93] width 12 height 12
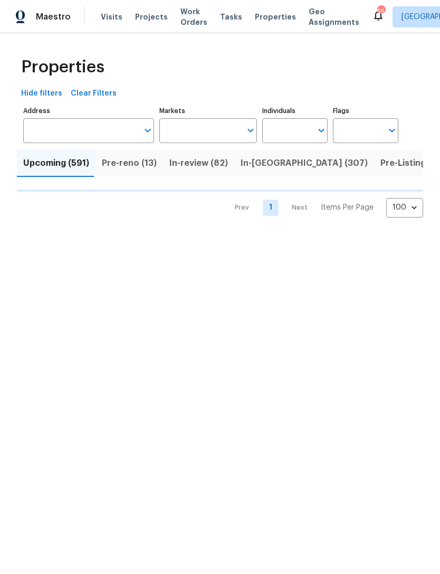
click at [205, 125] on input "Markets" at bounding box center [200, 130] width 82 height 25
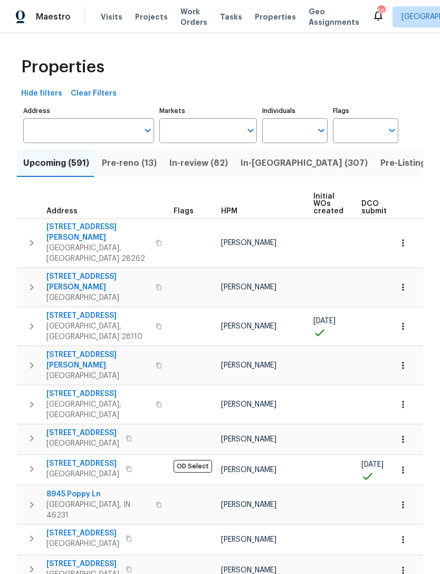
scroll to position [-1, 0]
click at [217, 125] on input "Markets" at bounding box center [200, 130] width 82 height 25
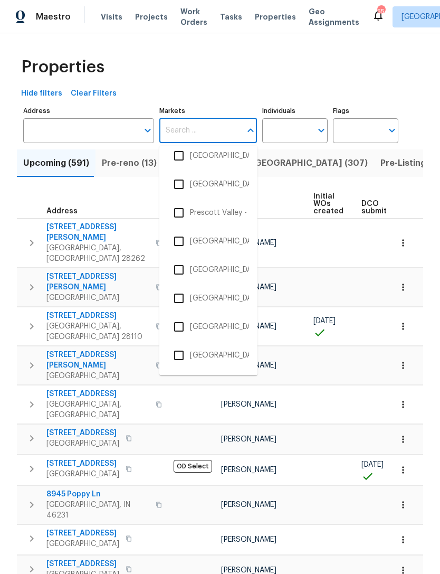
scroll to position [1724, 0]
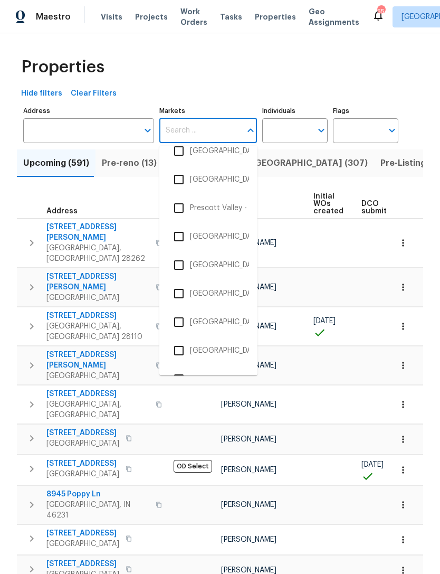
click at [230, 267] on li "[GEOGRAPHIC_DATA]-[GEOGRAPHIC_DATA]" at bounding box center [208, 265] width 81 height 22
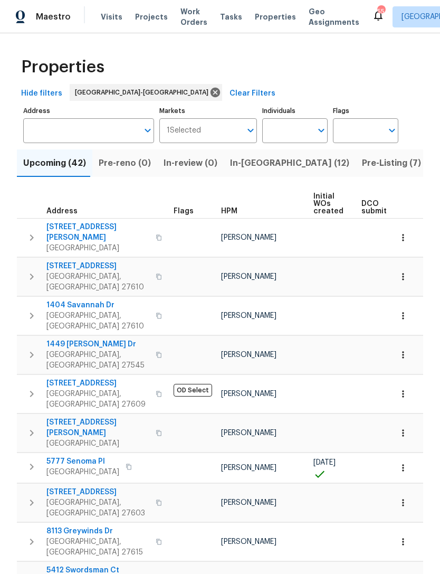
click at [232, 161] on span "In-reno (12)" at bounding box center [289, 163] width 119 height 15
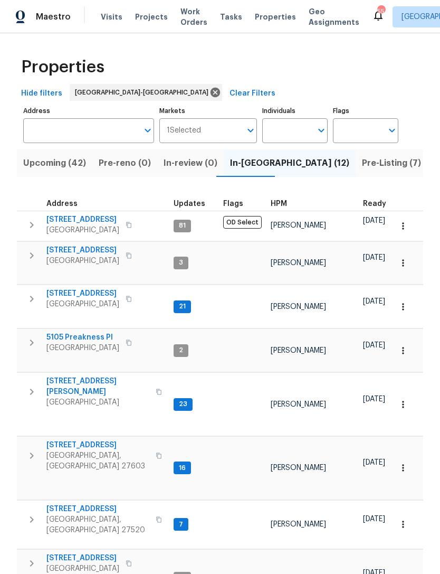
click at [362, 161] on span "Pre-Listing (7)" at bounding box center [391, 163] width 59 height 15
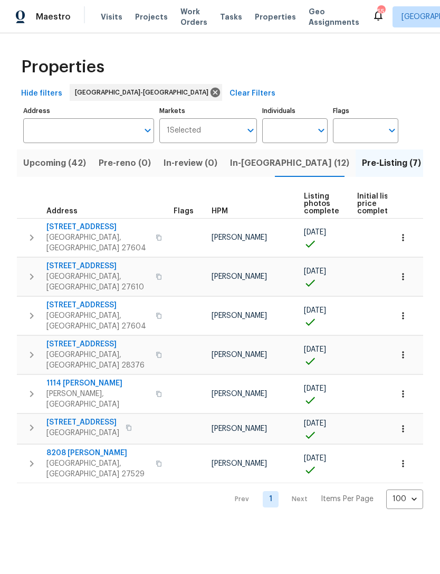
click at [284, 126] on input "Individuals" at bounding box center [287, 130] width 50 height 25
type input "Amanda Horton"
click at [292, 163] on input "checkbox" at bounding box center [282, 164] width 22 height 22
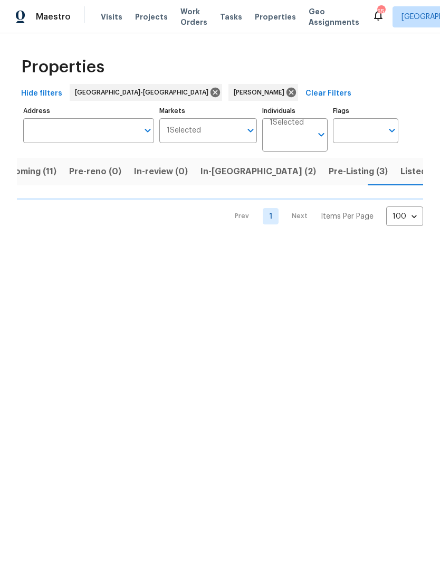
scroll to position [0, 25]
click at [401, 172] on span "Listed (27)" at bounding box center [423, 171] width 45 height 15
click at [401, 170] on span "Listed (27)" at bounding box center [423, 171] width 45 height 15
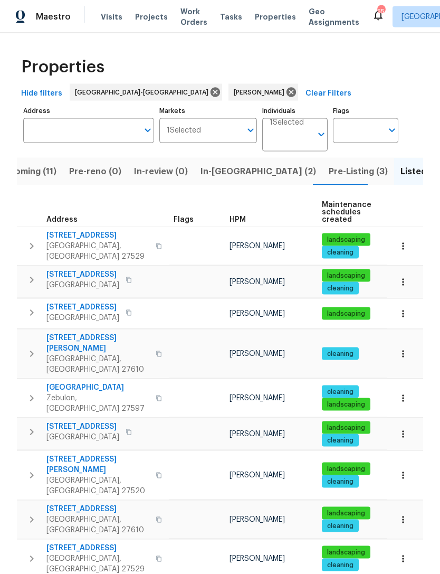
scroll to position [5, 0]
click at [329, 170] on span "Pre-Listing (3)" at bounding box center [358, 171] width 59 height 15
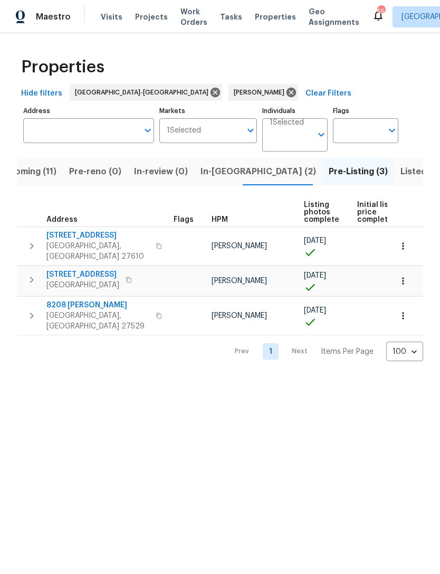
click at [213, 172] on span "In-reno (2)" at bounding box center [259, 171] width 116 height 15
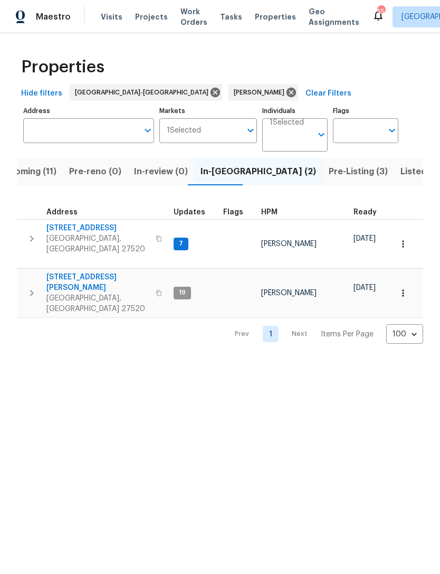
scroll to position [0, -3]
click at [34, 173] on span "Upcoming (11)" at bounding box center [27, 171] width 59 height 15
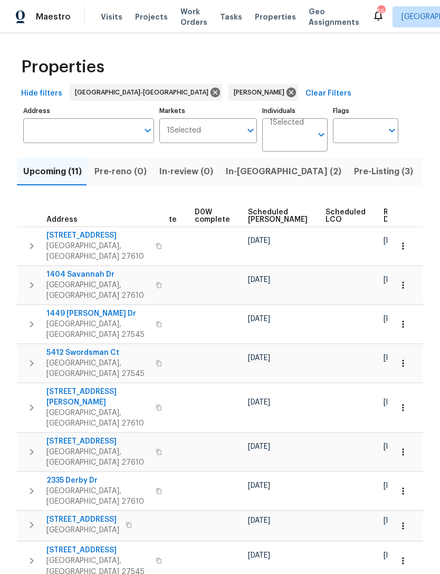
scroll to position [0, 266]
click at [253, 209] on span "Scheduled [PERSON_NAME]" at bounding box center [279, 216] width 60 height 15
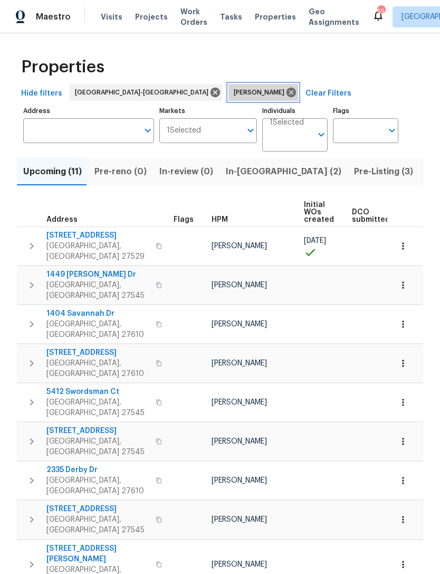
click at [287, 94] on icon at bounding box center [292, 93] width 10 height 10
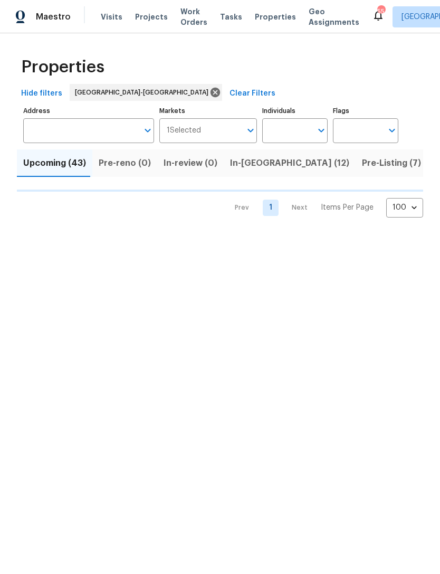
click at [287, 128] on input "Individuals" at bounding box center [287, 130] width 50 height 25
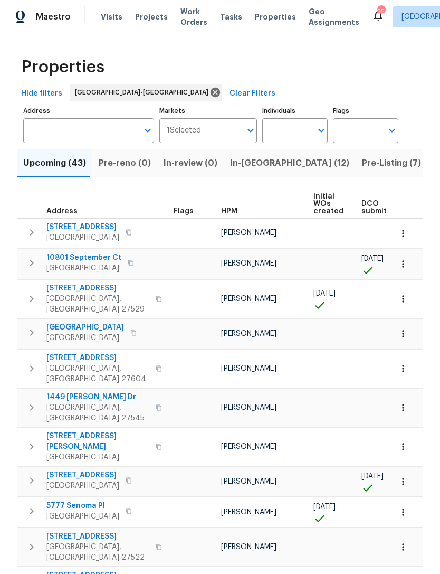
click at [304, 133] on input "Individuals" at bounding box center [287, 130] width 50 height 25
type input "Joseph"
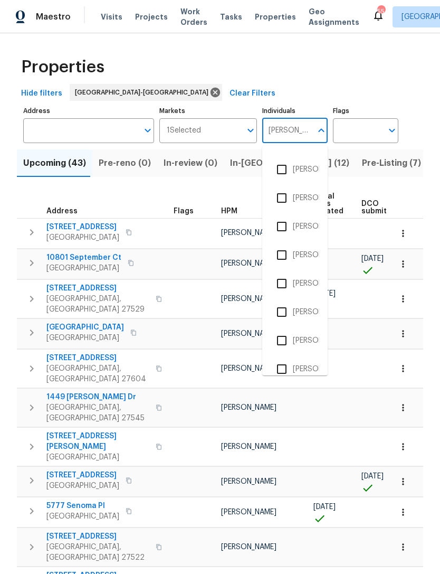
scroll to position [193, 0]
click at [305, 307] on li "Joseph White" at bounding box center [295, 313] width 49 height 22
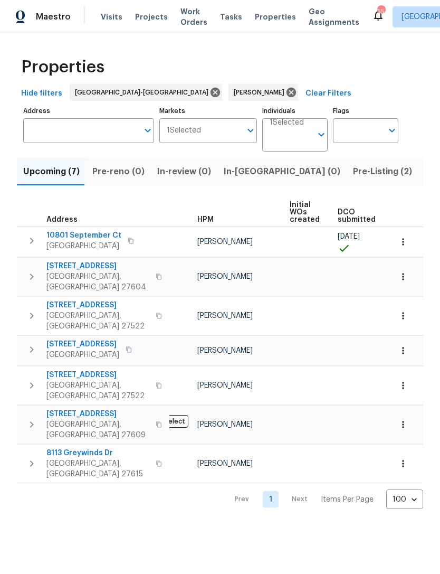
scroll to position [0, 20]
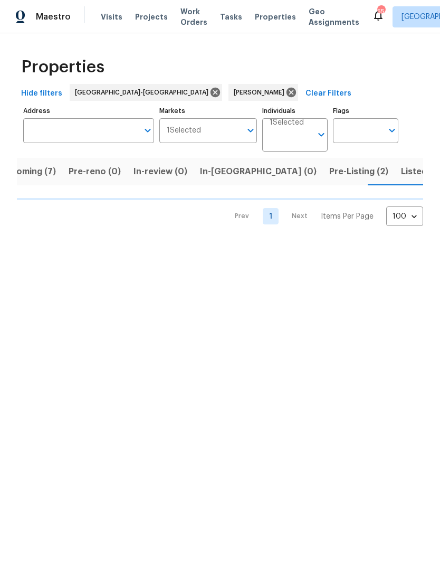
scroll to position [0, 24]
click at [401, 172] on span "Listed (27)" at bounding box center [423, 171] width 45 height 15
click at [329, 167] on span "Pre-Listing (2)" at bounding box center [358, 171] width 59 height 15
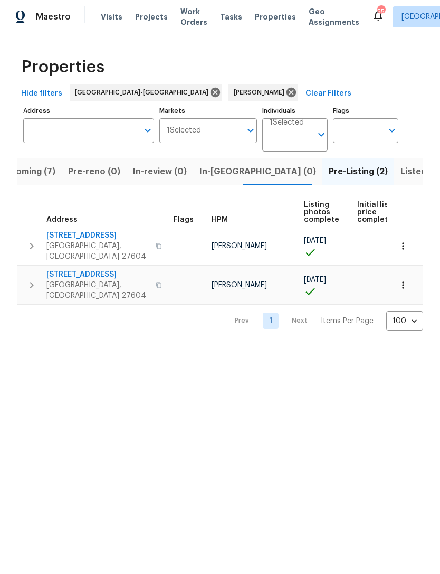
click at [41, 179] on button "Upcoming (7)" at bounding box center [27, 171] width 69 height 27
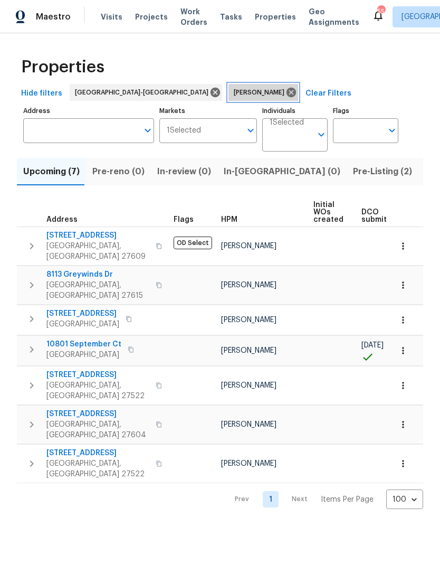
click at [287, 91] on icon at bounding box center [292, 93] width 10 height 10
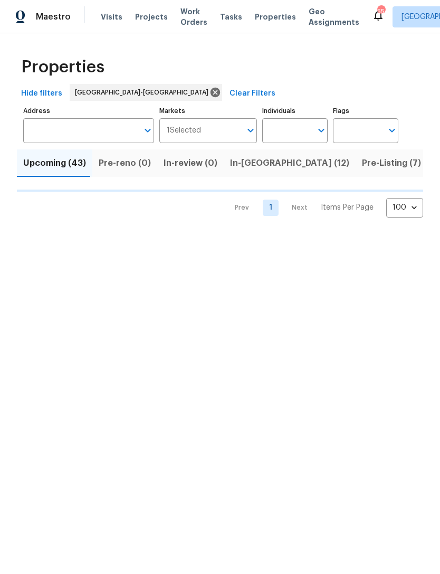
click at [286, 130] on input "Individuals" at bounding box center [287, 130] width 50 height 25
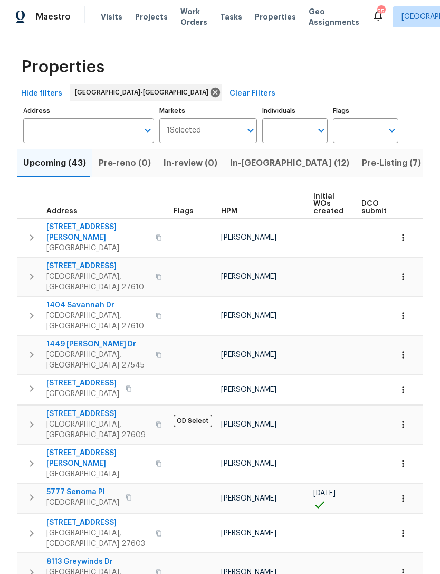
click at [288, 127] on input "Individuals" at bounding box center [287, 130] width 50 height 25
type input "Lee privette"
click at [305, 162] on li "Lee Privette" at bounding box center [295, 164] width 49 height 22
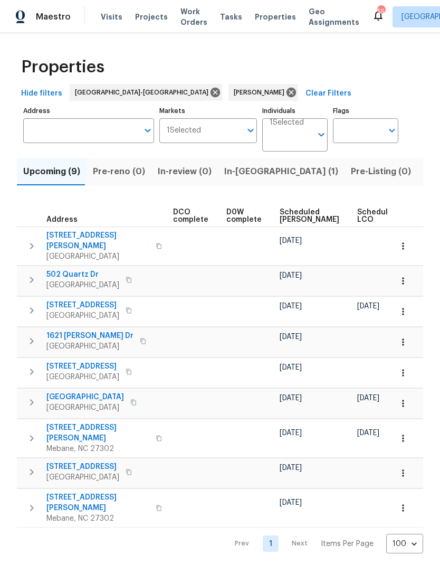
scroll to position [0, 247]
click at [296, 216] on span "Scheduled [PERSON_NAME]" at bounding box center [308, 216] width 60 height 15
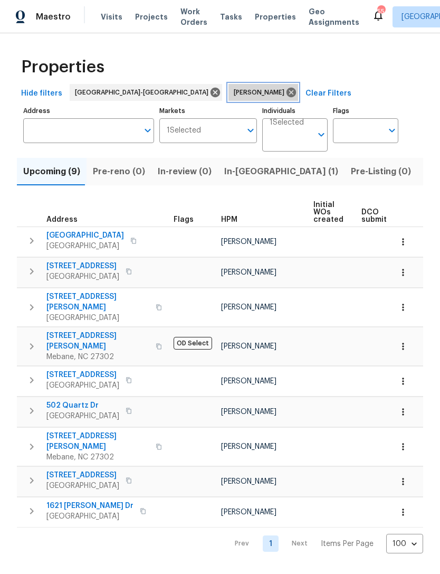
click at [287, 89] on icon at bounding box center [292, 93] width 10 height 10
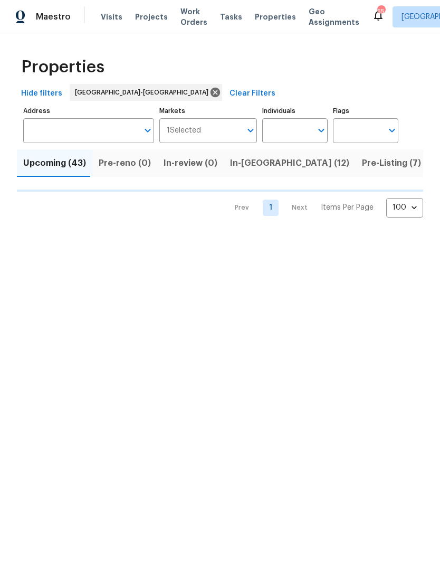
click at [306, 126] on input "Individuals" at bounding box center [287, 130] width 50 height 25
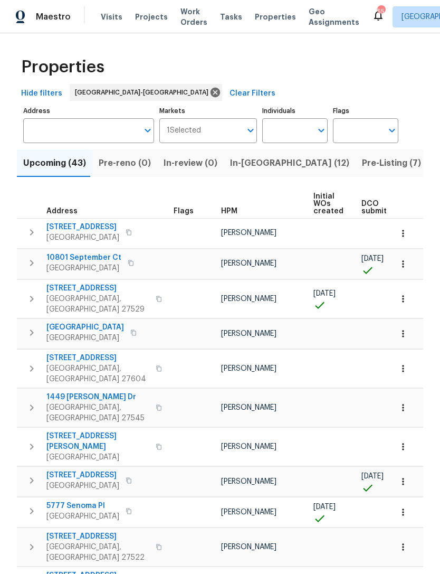
click at [298, 132] on input "Individuals" at bounding box center [287, 130] width 50 height 25
type input "Wayne"
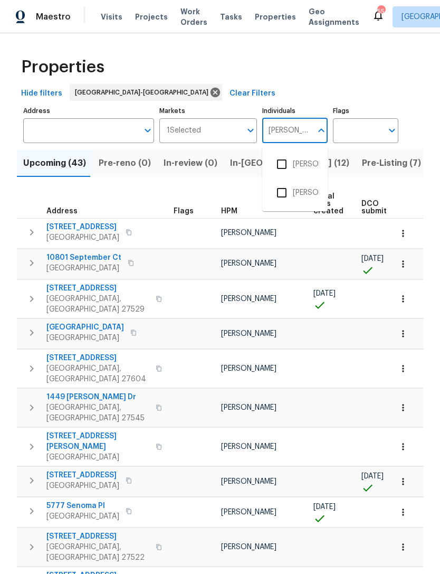
click at [292, 186] on input "checkbox" at bounding box center [282, 193] width 22 height 22
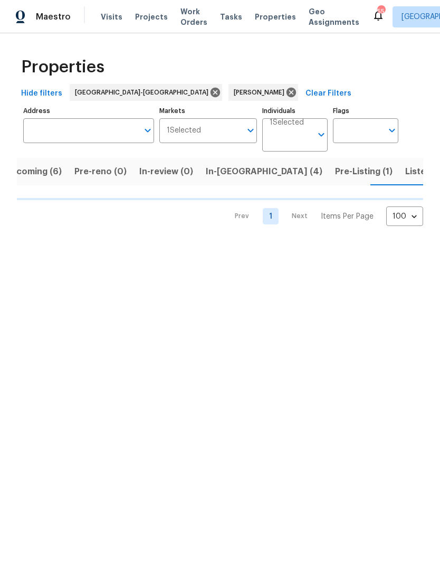
scroll to position [0, 22]
click at [40, 173] on span "Upcoming (6)" at bounding box center [30, 171] width 57 height 15
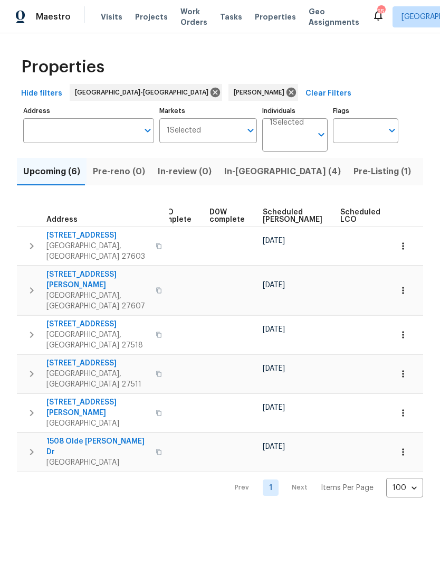
scroll to position [0, 253]
click at [281, 213] on span "Scheduled [PERSON_NAME]" at bounding box center [291, 216] width 60 height 15
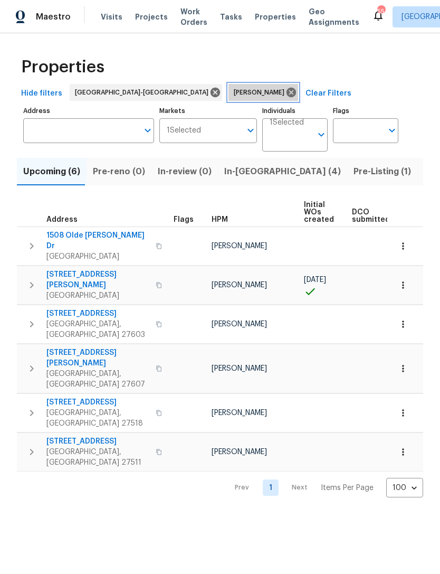
click at [287, 92] on icon at bounding box center [292, 93] width 10 height 10
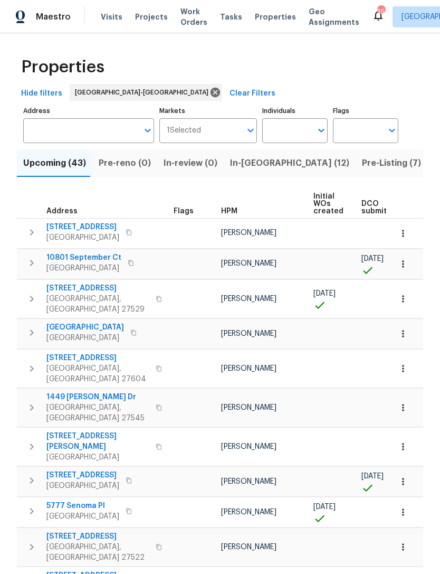
click at [291, 128] on input "Individuals" at bounding box center [287, 130] width 50 height 25
type input "Preston"
click at [290, 160] on input "checkbox" at bounding box center [282, 164] width 22 height 22
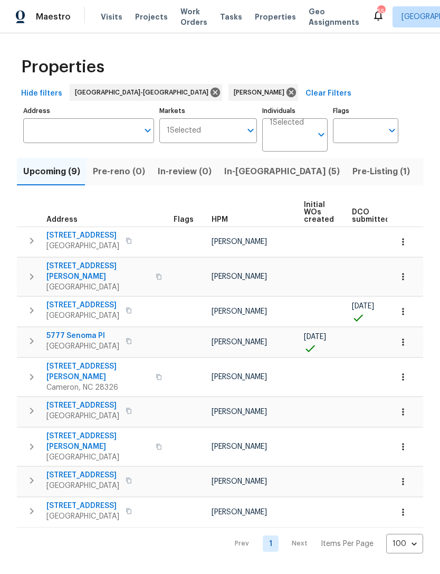
click at [86, 500] on span "[STREET_ADDRESS]" at bounding box center [82, 505] width 73 height 11
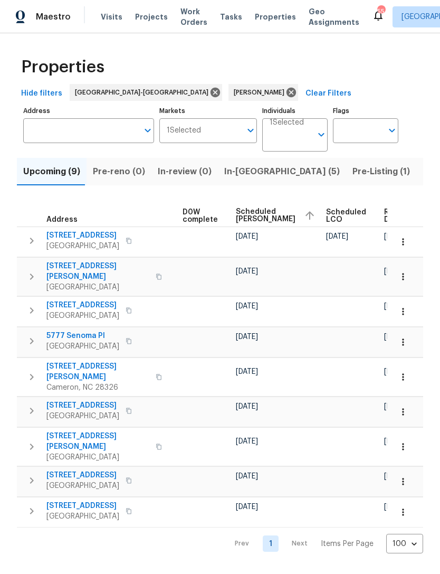
scroll to position [0, 278]
click at [408, 507] on icon "button" at bounding box center [403, 512] width 11 height 11
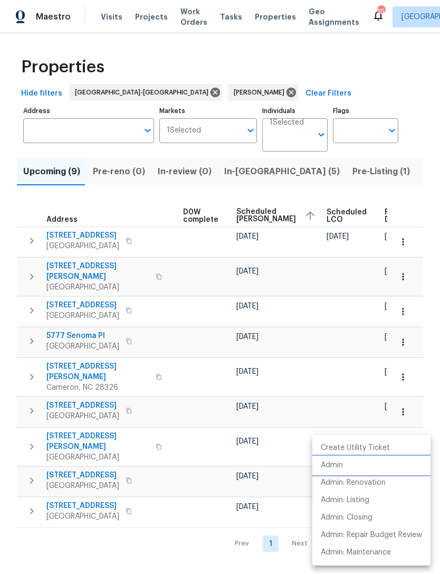
click at [356, 463] on li "Admin" at bounding box center [372, 465] width 118 height 17
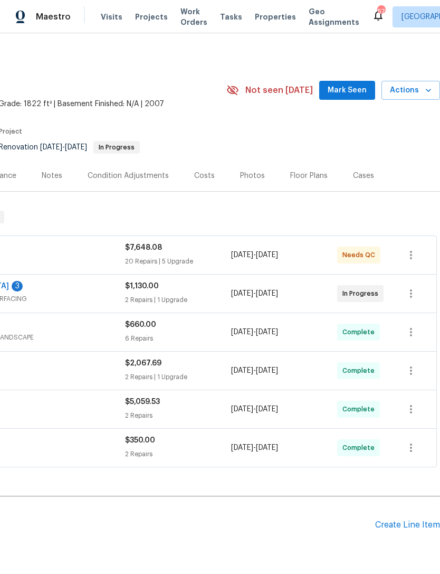
scroll to position [0, 156]
click at [208, 174] on div "Costs" at bounding box center [204, 176] width 21 height 11
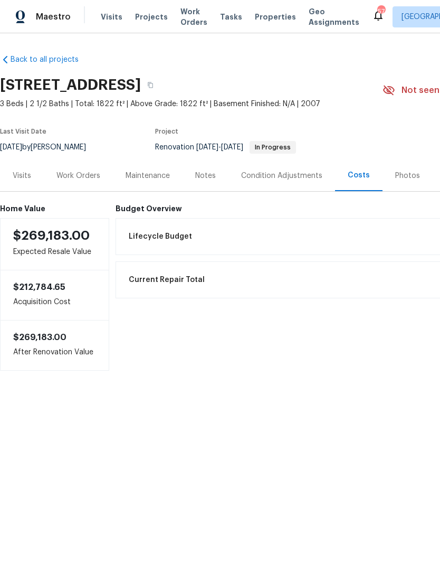
click at [80, 178] on div "Work Orders" at bounding box center [78, 176] width 44 height 11
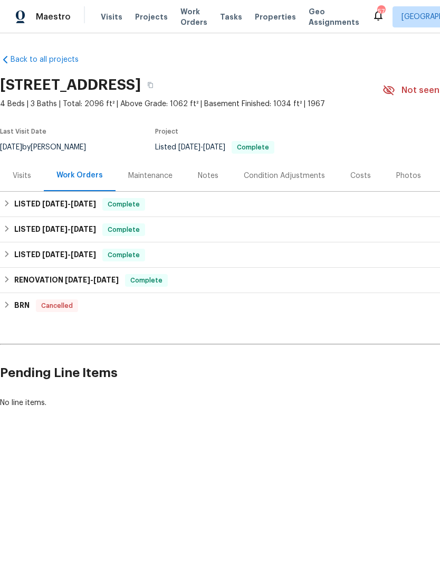
click at [207, 182] on div "Notes" at bounding box center [208, 175] width 46 height 31
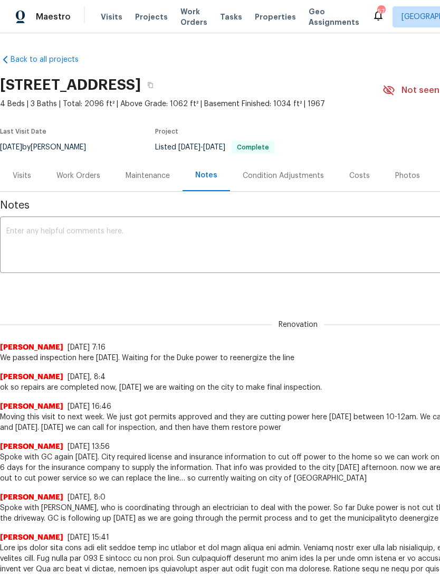
click at [25, 173] on div "Visits" at bounding box center [22, 176] width 18 height 11
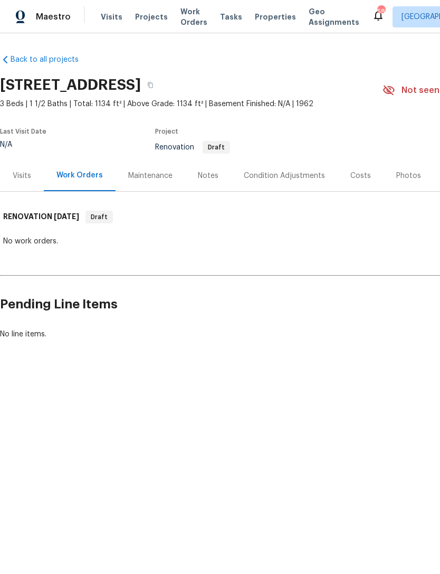
click at [22, 181] on div "Visits" at bounding box center [22, 176] width 18 height 11
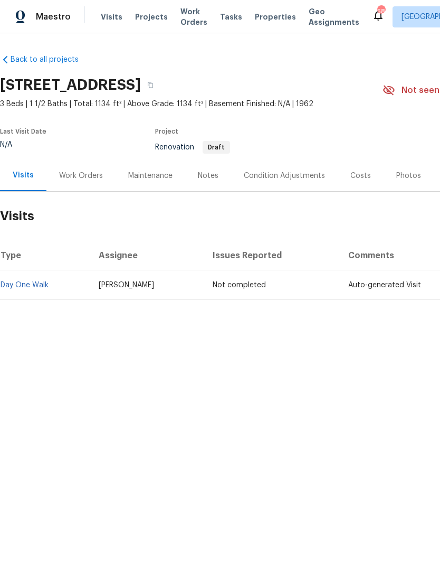
click at [267, 171] on div "Condition Adjustments" at bounding box center [284, 176] width 81 height 11
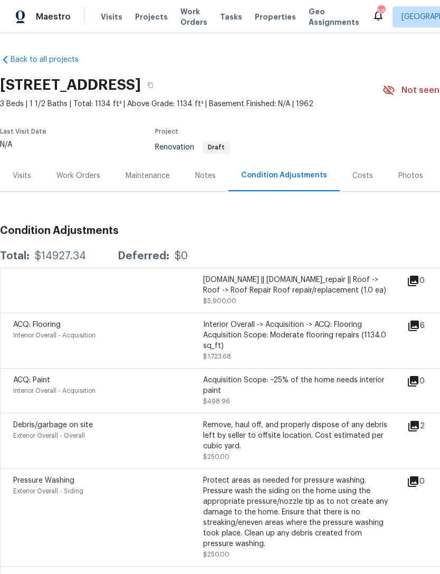
click at [419, 282] on icon at bounding box center [413, 281] width 11 height 11
click at [420, 274] on icon at bounding box center [413, 280] width 13 height 13
click at [426, 278] on div "0" at bounding box center [433, 280] width 52 height 13
click at [419, 323] on icon at bounding box center [414, 325] width 11 height 11
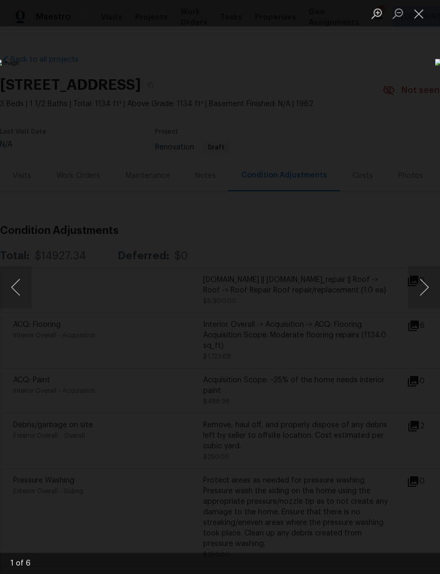
click at [430, 287] on button "Next image" at bounding box center [425, 287] width 32 height 42
click at [433, 281] on button "Next image" at bounding box center [425, 287] width 32 height 42
click at [430, 281] on button "Next image" at bounding box center [425, 287] width 32 height 42
click at [431, 281] on button "Next image" at bounding box center [425, 287] width 32 height 42
click at [430, 283] on button "Next image" at bounding box center [425, 287] width 32 height 42
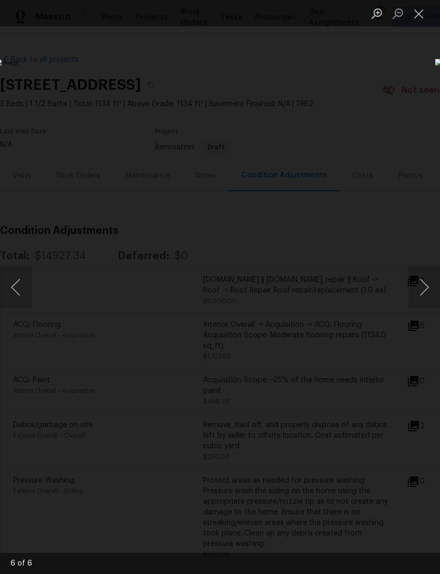
click at [430, 283] on button "Next image" at bounding box center [425, 287] width 32 height 42
click at [423, 13] on button "Close lightbox" at bounding box center [419, 13] width 21 height 18
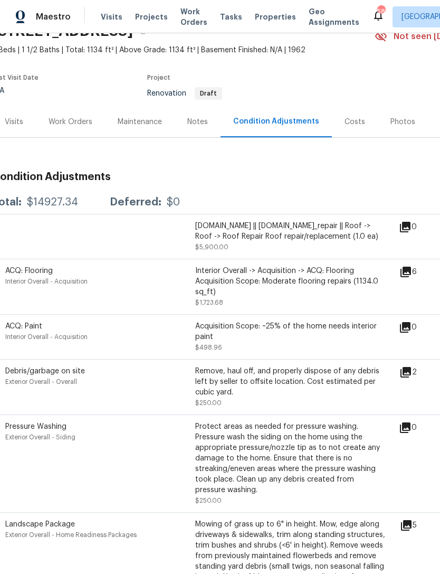
scroll to position [56, 8]
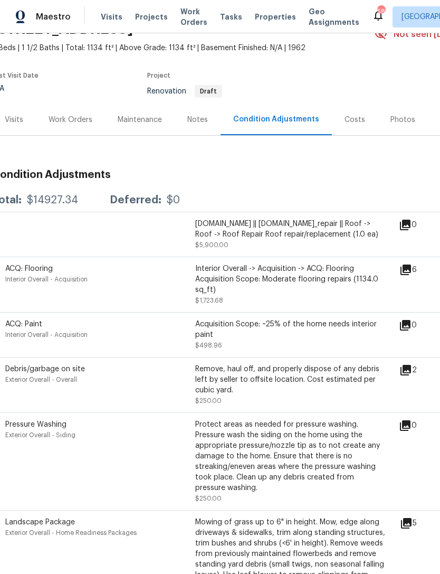
click at [411, 367] on icon at bounding box center [406, 370] width 11 height 11
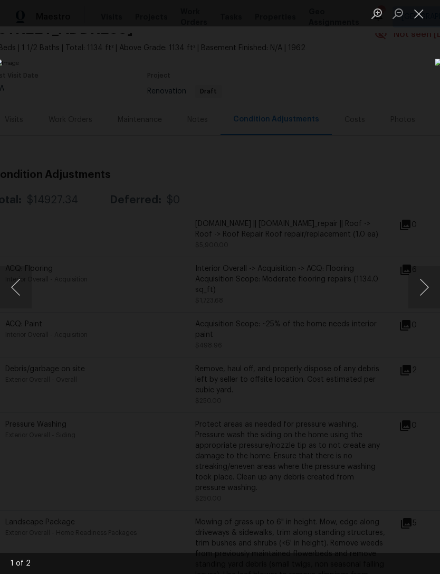
click at [424, 287] on button "Next image" at bounding box center [425, 287] width 32 height 42
click at [424, 283] on button "Next image" at bounding box center [425, 287] width 32 height 42
click at [432, 282] on button "Next image" at bounding box center [425, 287] width 32 height 42
click at [420, 16] on button "Close lightbox" at bounding box center [419, 13] width 21 height 18
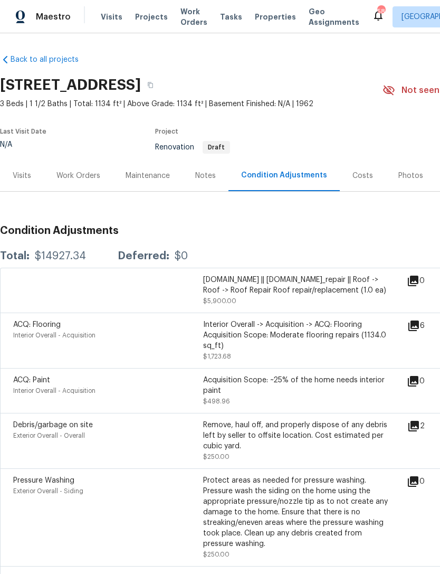
scroll to position [0, 0]
click at [368, 174] on div "Costs" at bounding box center [363, 175] width 46 height 31
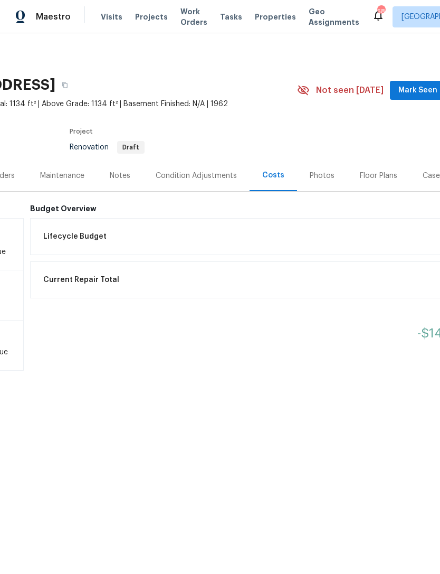
scroll to position [0, 88]
click at [318, 177] on div "Photos" at bounding box center [319, 176] width 25 height 11
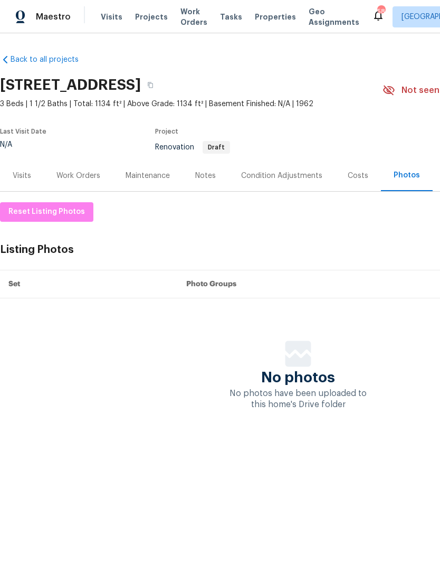
click at [21, 171] on div "Visits" at bounding box center [22, 176] width 18 height 11
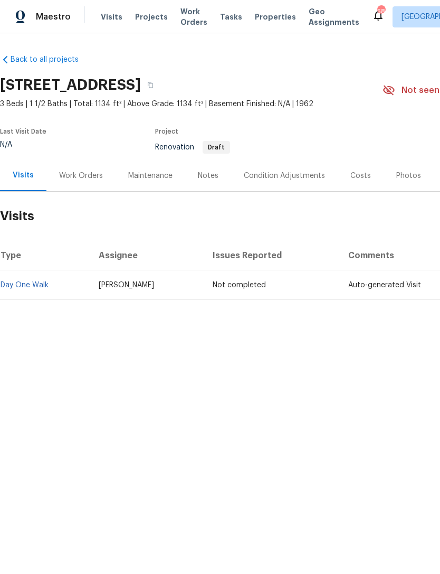
click at [207, 176] on div "Notes" at bounding box center [208, 176] width 21 height 11
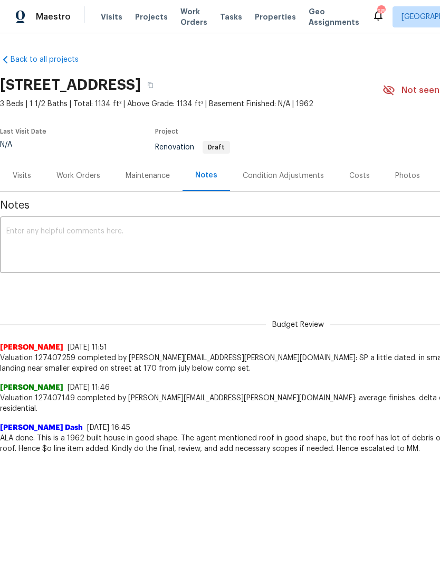
click at [24, 173] on div "Visits" at bounding box center [22, 176] width 18 height 11
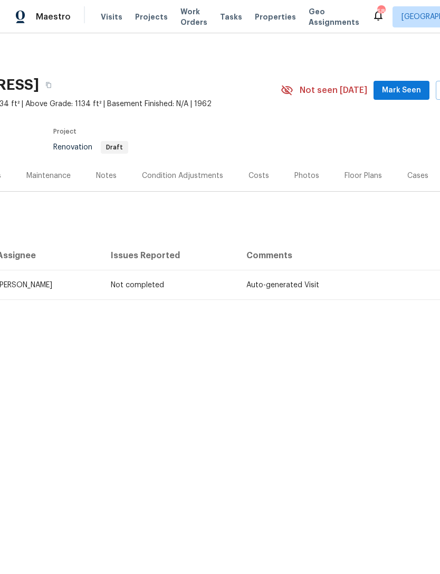
scroll to position [0, 100]
click at [200, 176] on div "Condition Adjustments" at bounding box center [184, 176] width 81 height 11
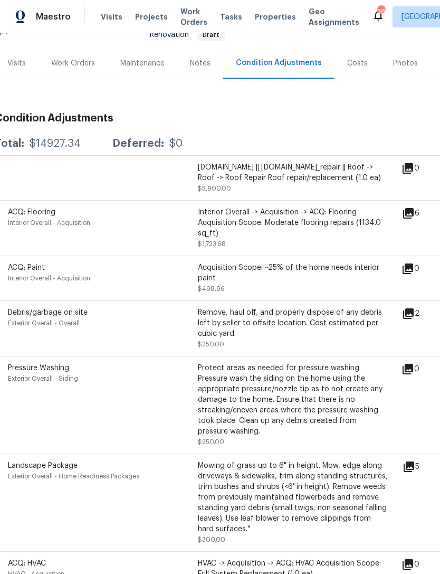
scroll to position [109, 5]
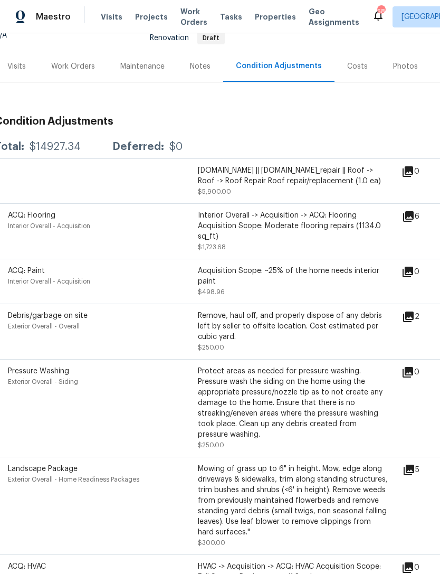
click at [414, 216] on icon at bounding box center [408, 216] width 11 height 11
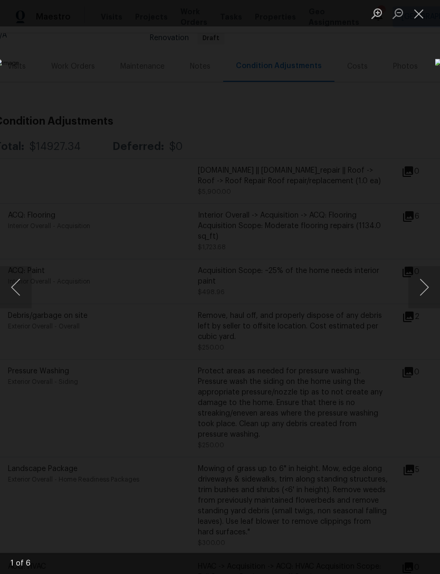
click at [426, 8] on button "Close lightbox" at bounding box center [419, 13] width 21 height 18
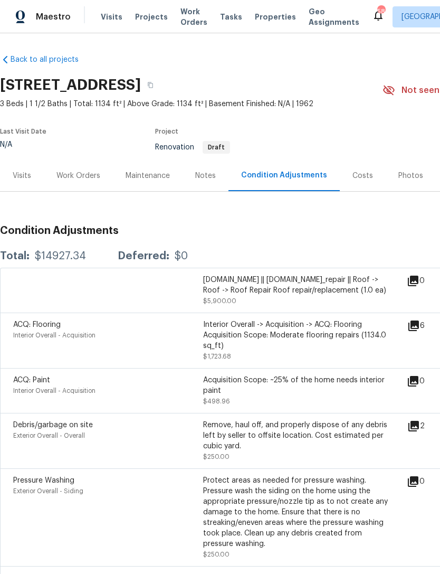
scroll to position [0, 0]
click at [23, 172] on div "Visits" at bounding box center [22, 176] width 18 height 11
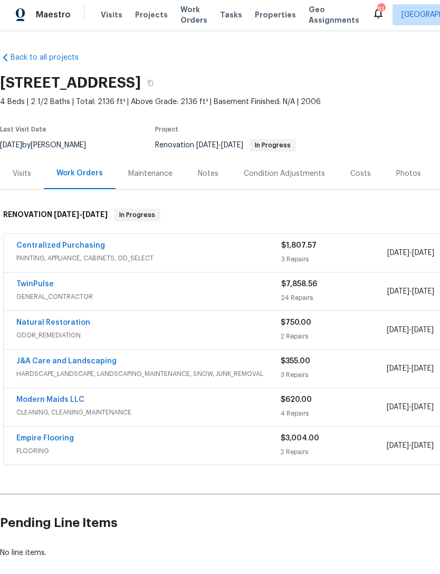
scroll to position [24, 0]
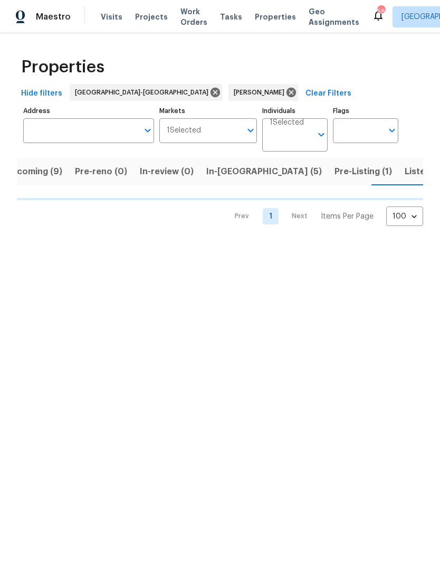
scroll to position [0, 18]
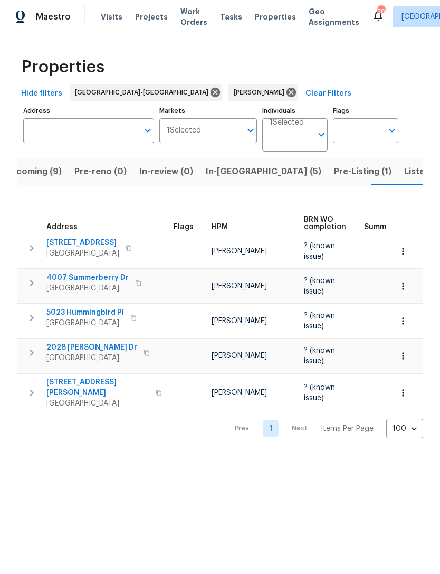
click at [404, 172] on span "Listed (10)" at bounding box center [426, 171] width 44 height 15
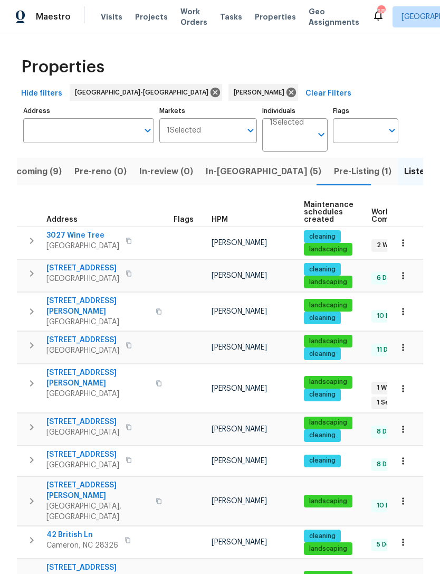
click at [42, 171] on span "Upcoming (9)" at bounding box center [33, 171] width 57 height 15
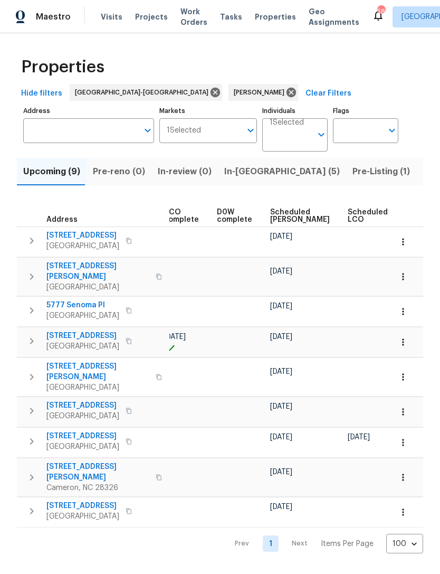
scroll to position [0, 245]
click at [277, 215] on span "Scheduled COE" at bounding box center [300, 216] width 60 height 15
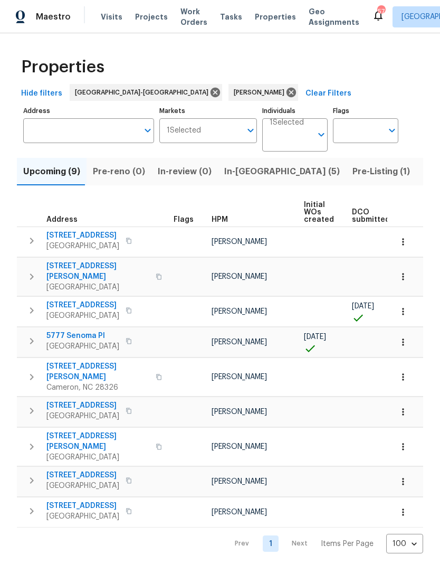
click at [249, 168] on span "In-reno (5)" at bounding box center [282, 171] width 116 height 15
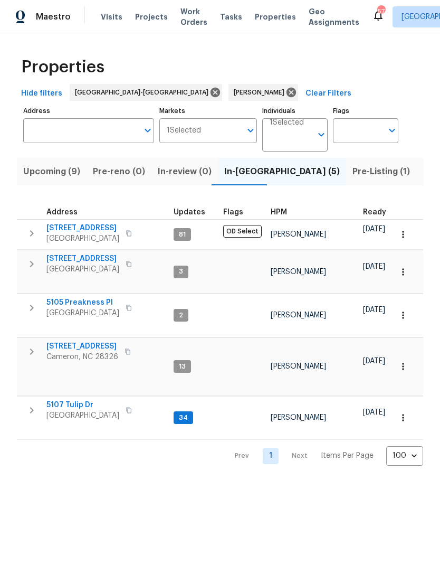
click at [92, 297] on span "5105 Preakness Pl" at bounding box center [82, 302] width 73 height 11
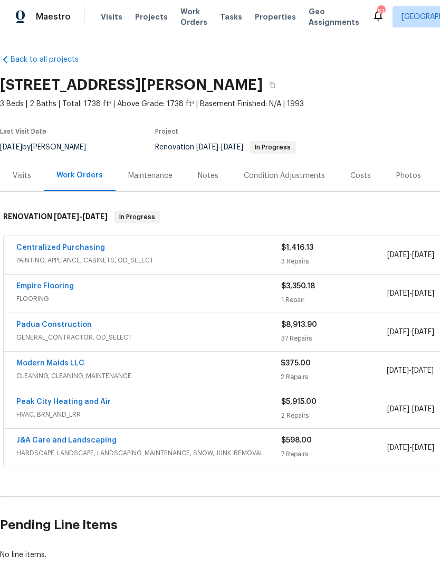
click at [70, 326] on link "Padua Construction" at bounding box center [53, 324] width 75 height 7
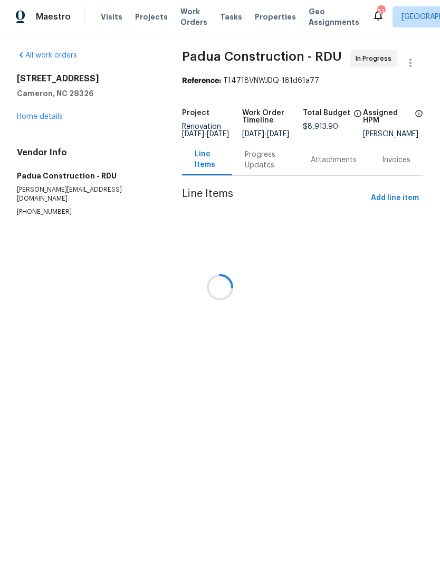
click at [403, 197] on div at bounding box center [220, 287] width 440 height 574
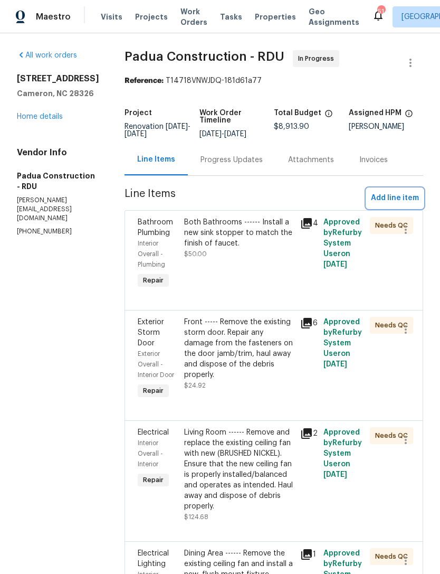
click at [396, 190] on button "Add line item" at bounding box center [395, 198] width 56 height 20
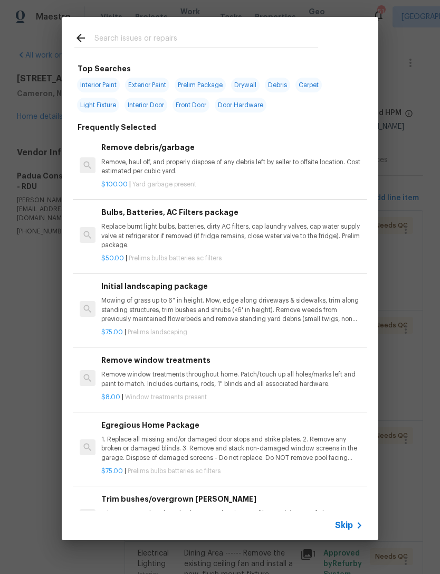
click at [130, 27] on div at bounding box center [196, 38] width 269 height 42
click at [136, 36] on input "text" at bounding box center [206, 40] width 224 height 16
type input "Siding"
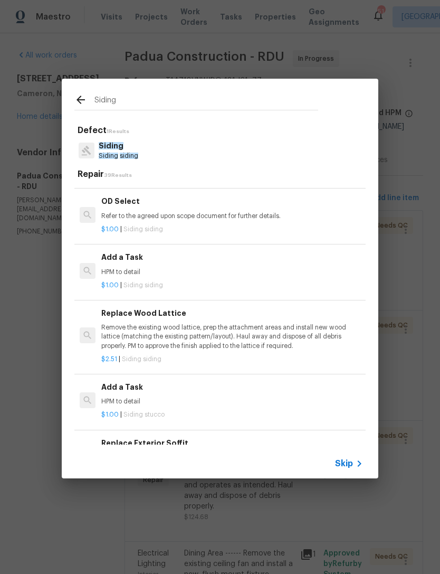
scroll to position [715, 0]
click at [122, 253] on h6 "Add a Task" at bounding box center [232, 257] width 262 height 12
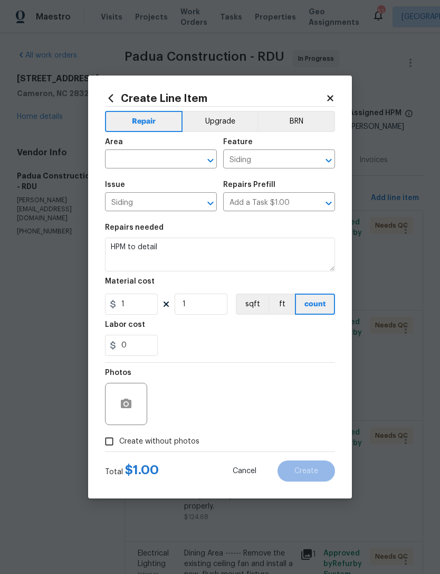
click at [131, 157] on input "text" at bounding box center [146, 160] width 82 height 16
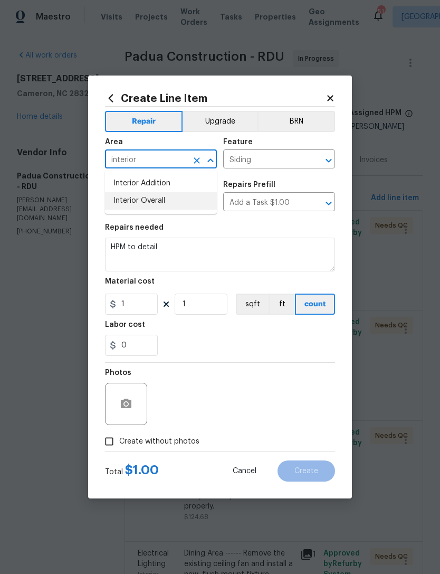
click at [156, 202] on li "Interior Overall" at bounding box center [161, 200] width 112 height 17
type input "Interior Overall"
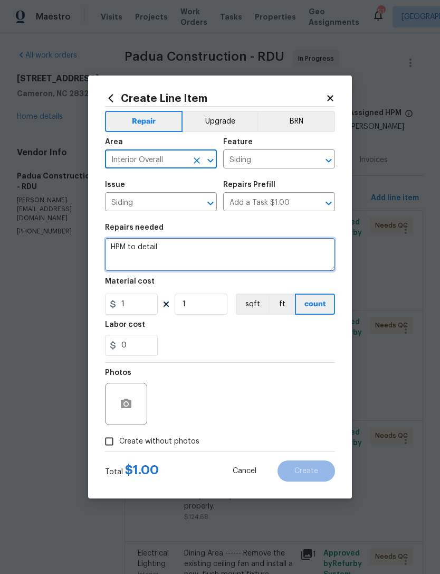
click at [121, 243] on textarea "HPM to detail" at bounding box center [220, 255] width 230 height 34
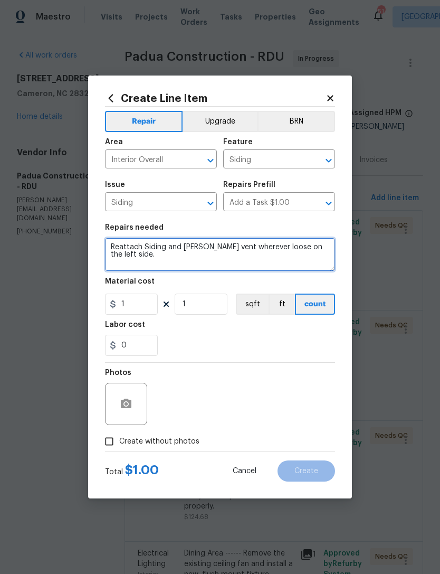
type textarea "Reattach Siding and gable vent wherever loose on the left side."
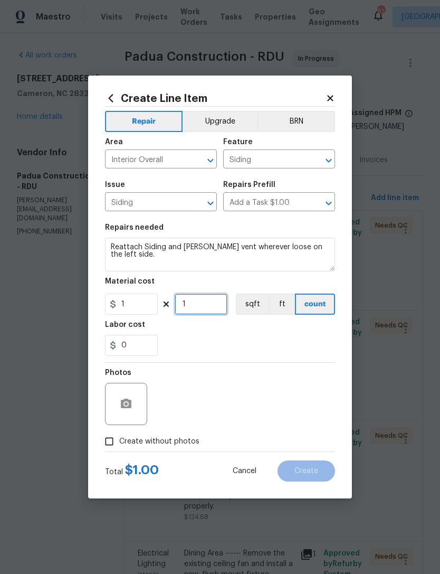
click at [196, 306] on input "1" at bounding box center [201, 303] width 53 height 21
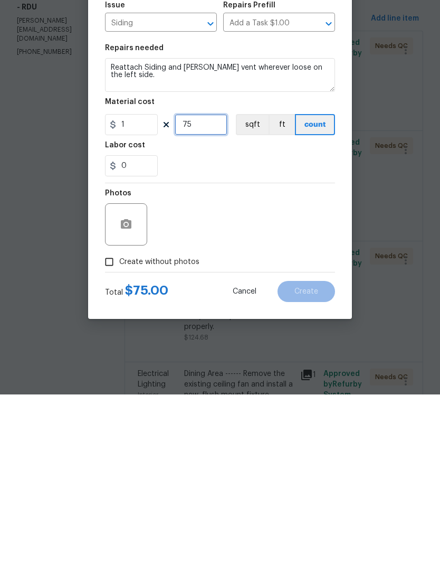
type input "75"
click at [155, 436] on span "Create without photos" at bounding box center [159, 441] width 80 height 11
click at [119, 431] on input "Create without photos" at bounding box center [109, 441] width 20 height 20
checkbox input "true"
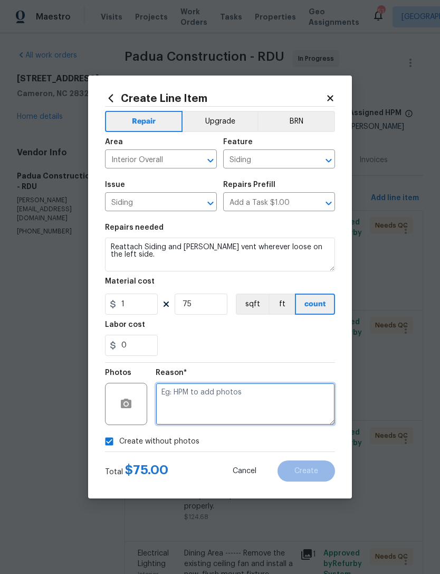
click at [226, 395] on textarea at bounding box center [245, 404] width 179 height 42
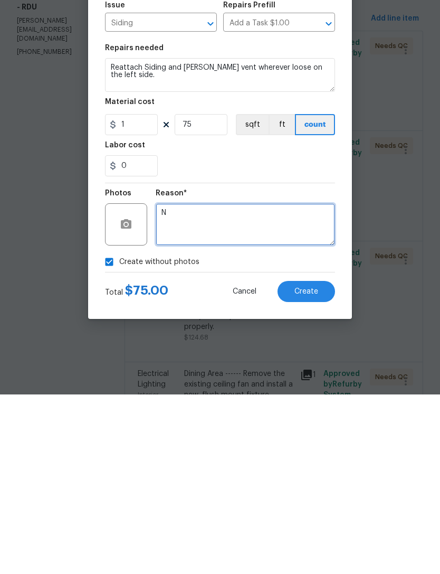
type textarea "N"
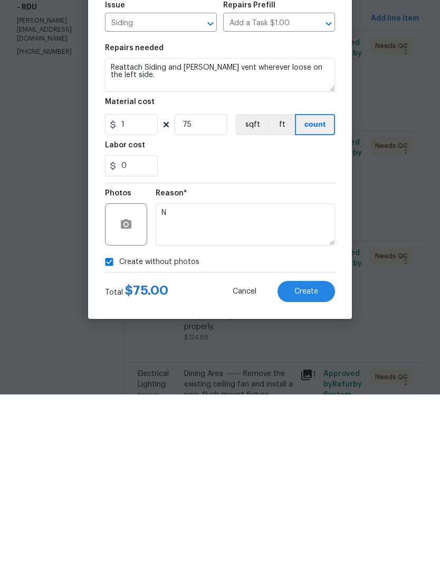
click at [306, 460] on button "Create" at bounding box center [307, 470] width 58 height 21
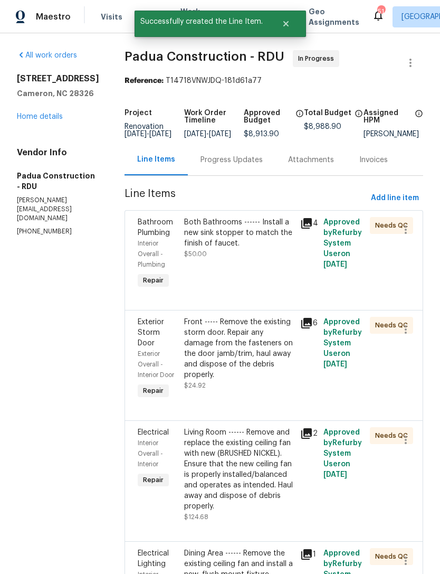
scroll to position [0, 0]
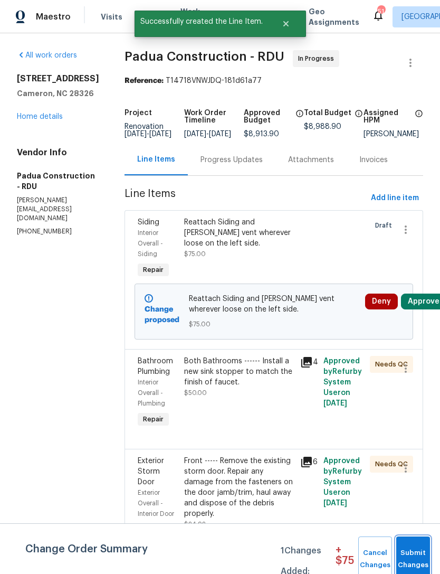
click at [418, 550] on span "Submit Changes" at bounding box center [413, 559] width 23 height 24
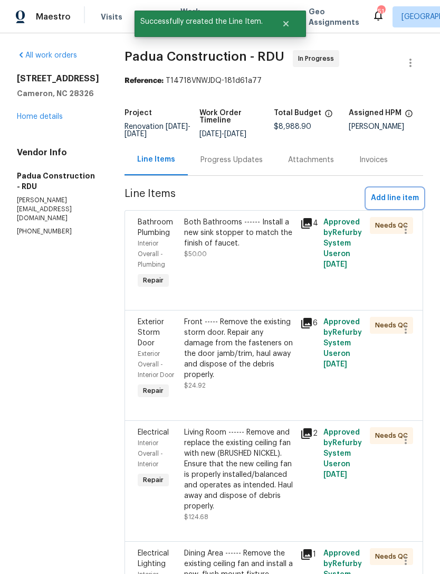
click at [392, 196] on span "Add line item" at bounding box center [395, 198] width 48 height 13
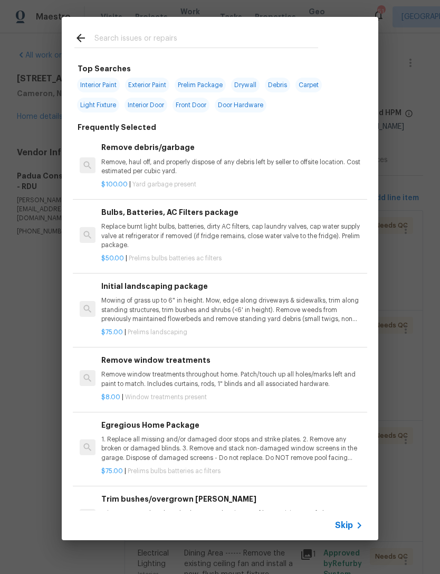
click at [163, 42] on input "text" at bounding box center [206, 40] width 224 height 16
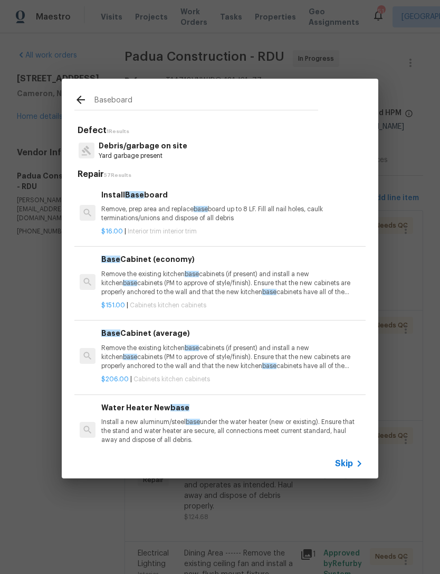
type input "Baseboard"
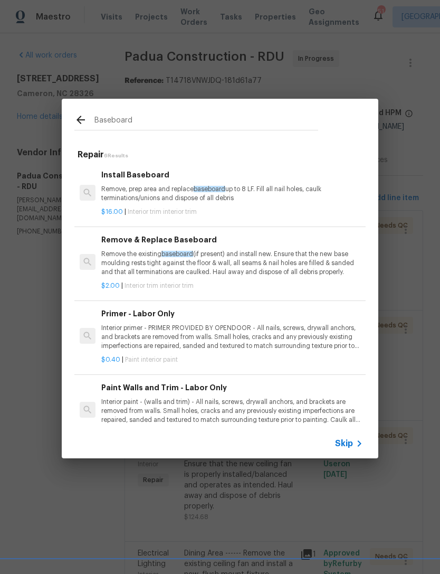
click at [150, 191] on p "Remove, prep area and replace baseboard up to 8 LF. Fill all nail holes, caulk …" at bounding box center [232, 194] width 262 height 18
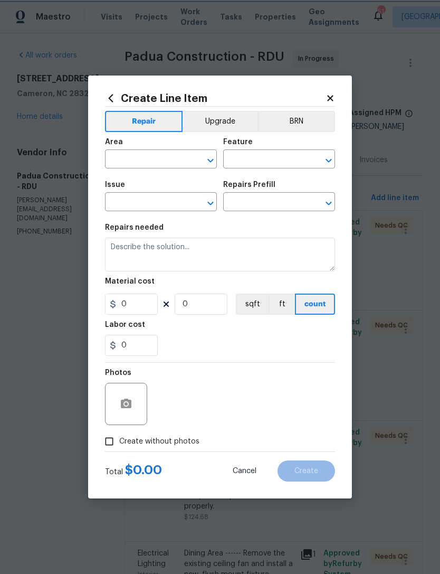
type input "Interior Trim"
type input "Install Baseboard $16.00"
type textarea "Remove, prep area and replace baseboard up to 8 LF. Fill all nail holes, caulk …"
type input "16"
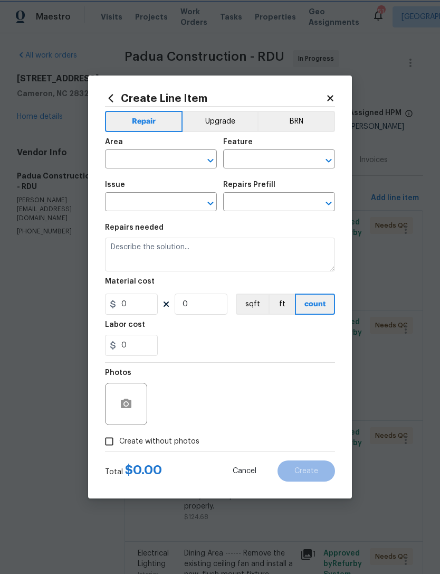
type input "1"
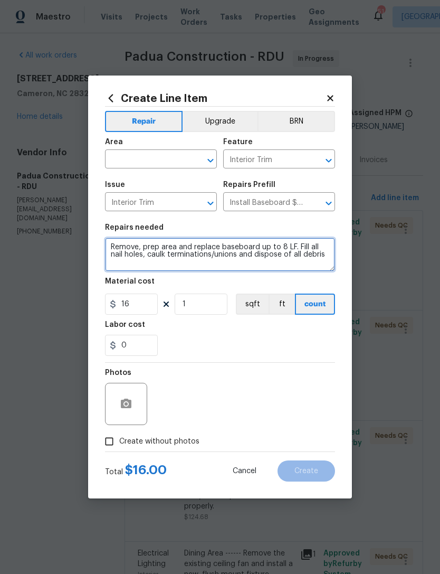
click at [264, 244] on textarea "Remove, prep area and replace baseboard up to 8 LF. Fill all nail holes, caulk …" at bounding box center [220, 255] width 230 height 34
click at [268, 244] on textarea "Remove, prep area and replace baseboard up to 8 LF. Fill all nail holes, caulk …" at bounding box center [220, 255] width 230 height 34
type textarea "Remove, prep area and replace baseboard and shoe molding in the kitchen (refrig…"
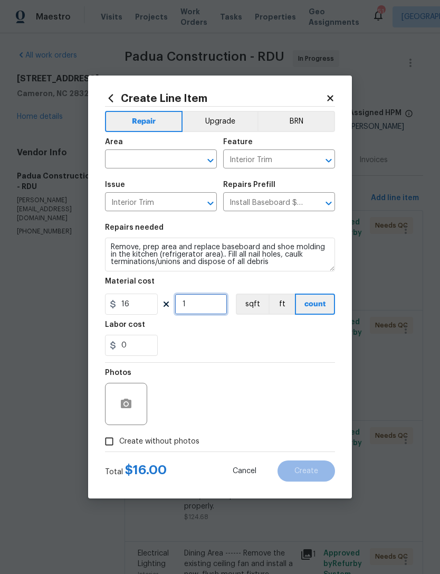
click at [192, 301] on input "1" at bounding box center [201, 303] width 53 height 21
click at [190, 304] on input "1" at bounding box center [201, 303] width 53 height 21
click at [227, 331] on div "Labor cost" at bounding box center [220, 328] width 230 height 14
click at [209, 306] on input "3" at bounding box center [201, 303] width 53 height 21
click at [235, 342] on div "0" at bounding box center [220, 345] width 230 height 21
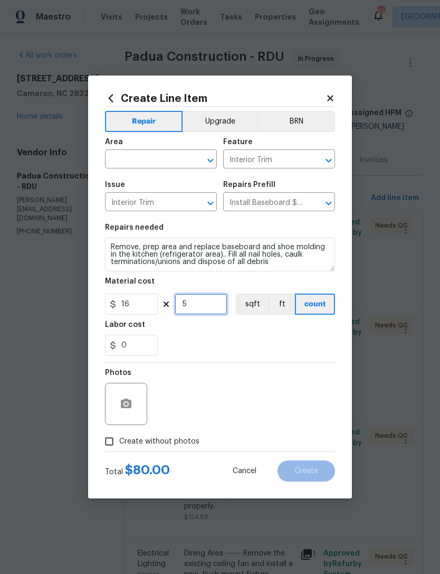
click at [198, 307] on input "5" at bounding box center [201, 303] width 53 height 21
type input "4"
click at [226, 352] on div "0" at bounding box center [220, 345] width 230 height 21
click at [151, 158] on input "text" at bounding box center [146, 160] width 82 height 16
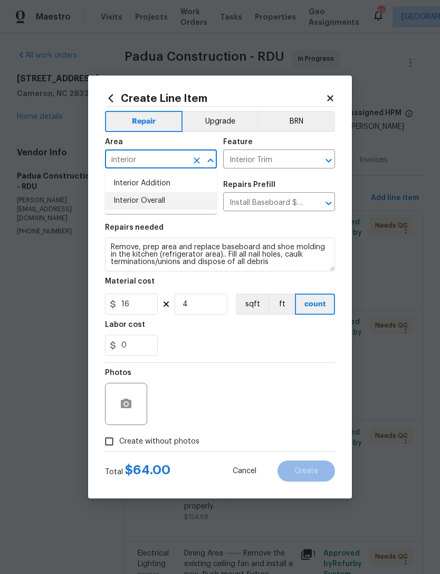
click at [158, 201] on li "Interior Overall" at bounding box center [161, 200] width 112 height 17
type input "Interior Overall"
click at [260, 350] on div "0" at bounding box center [220, 345] width 230 height 21
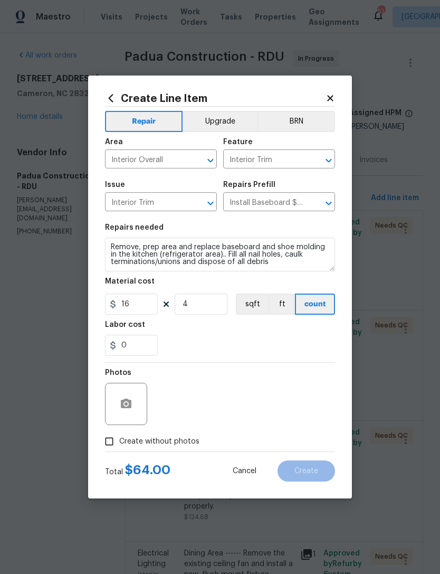
click at [137, 441] on span "Create without photos" at bounding box center [159, 441] width 80 height 11
click at [119, 441] on input "Create without photos" at bounding box center [109, 441] width 20 height 20
checkbox input "true"
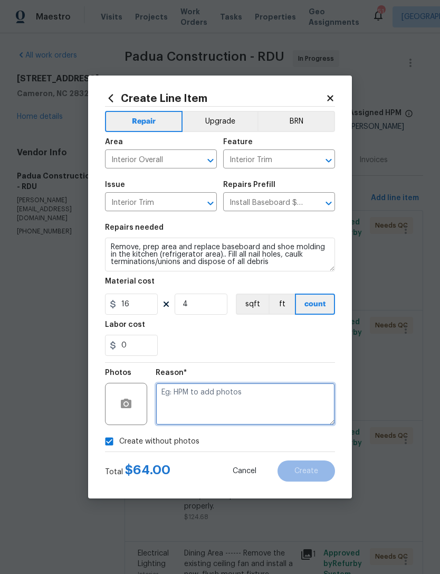
click at [215, 394] on textarea at bounding box center [245, 404] width 179 height 42
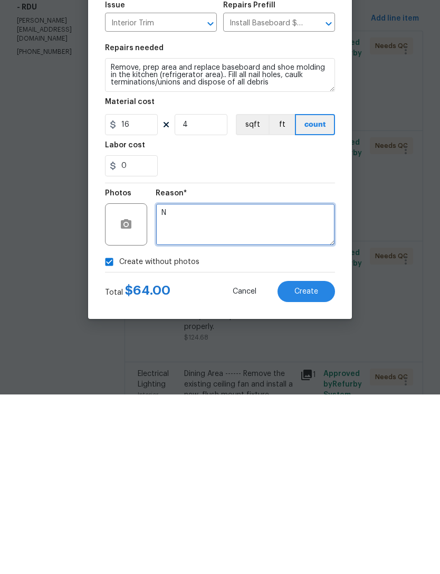
type textarea "N"
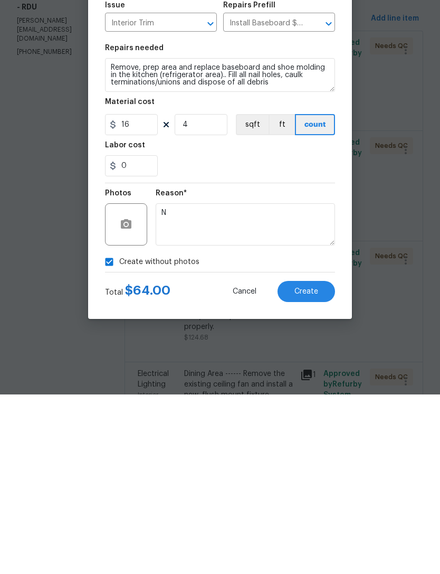
click at [244, 335] on div "0" at bounding box center [220, 345] width 230 height 21
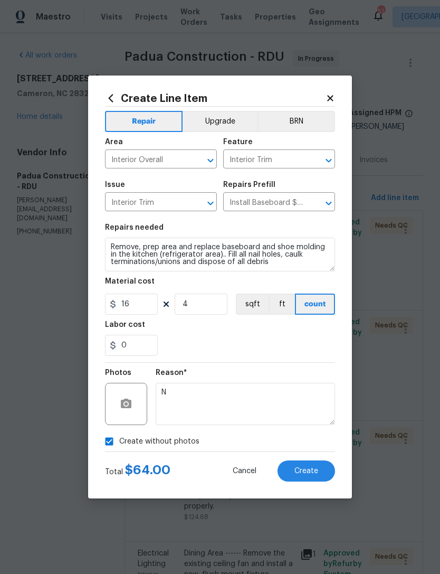
click at [308, 468] on span "Create" at bounding box center [307, 471] width 24 height 8
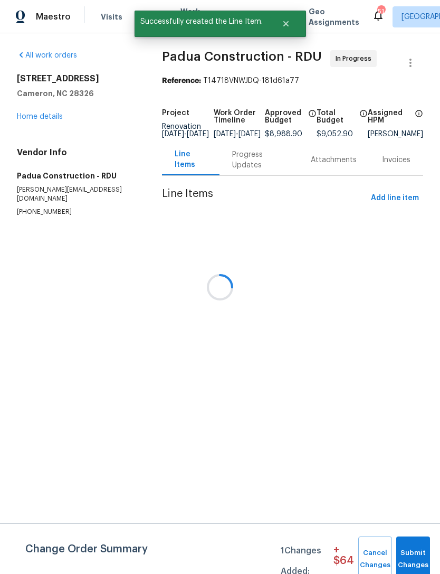
scroll to position [0, 0]
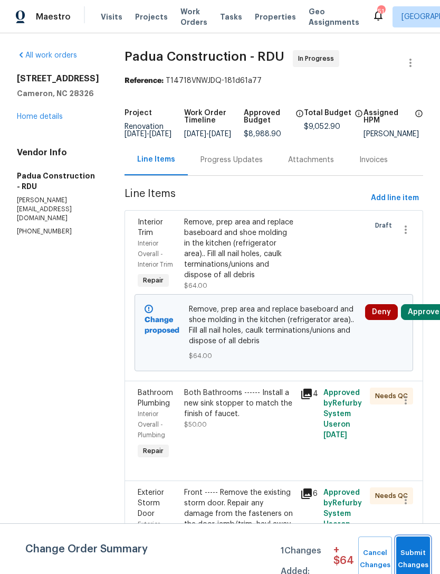
click at [422, 545] on button "Submit Changes" at bounding box center [413, 558] width 34 height 45
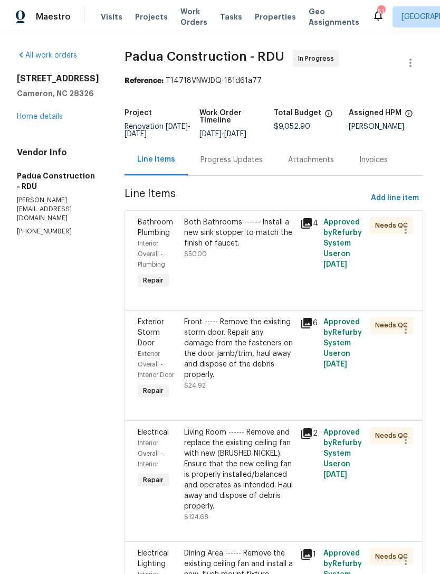
click at [31, 120] on link "Home details" at bounding box center [40, 116] width 46 height 7
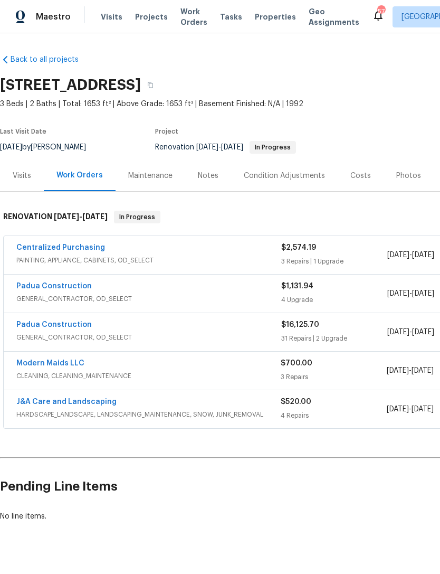
click at [67, 324] on link "Padua Construction" at bounding box center [53, 324] width 75 height 7
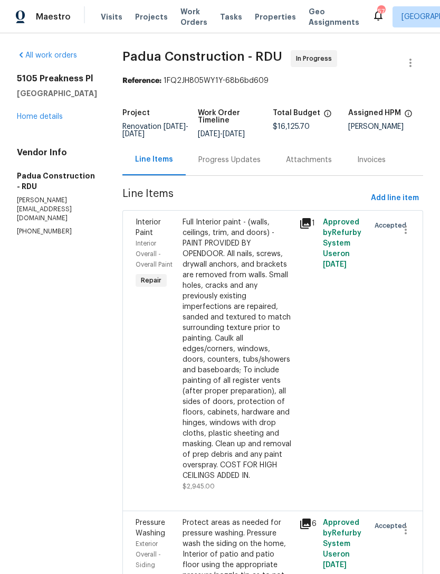
click at [43, 120] on link "Home details" at bounding box center [40, 116] width 46 height 7
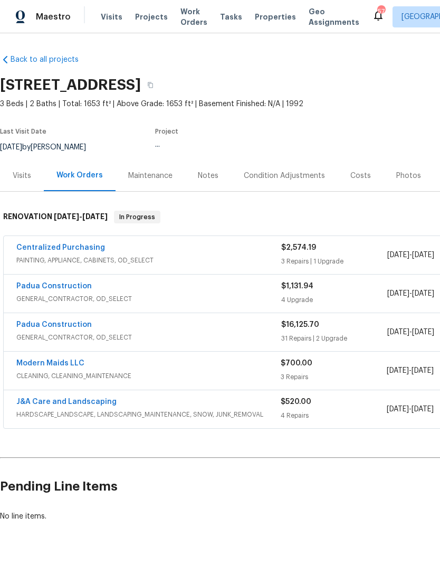
scroll to position [19, 0]
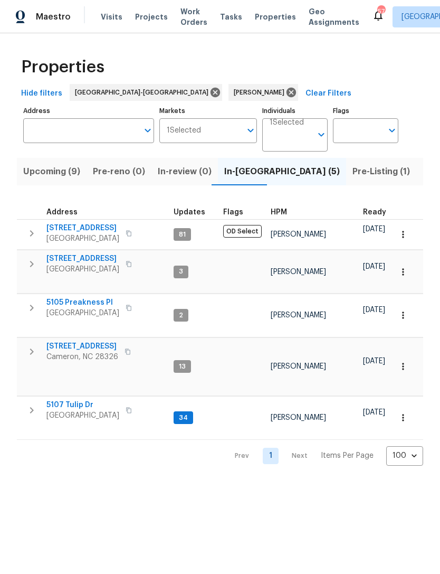
click at [59, 172] on span "Upcoming (9)" at bounding box center [51, 171] width 57 height 15
